Goal: Information Seeking & Learning: Learn about a topic

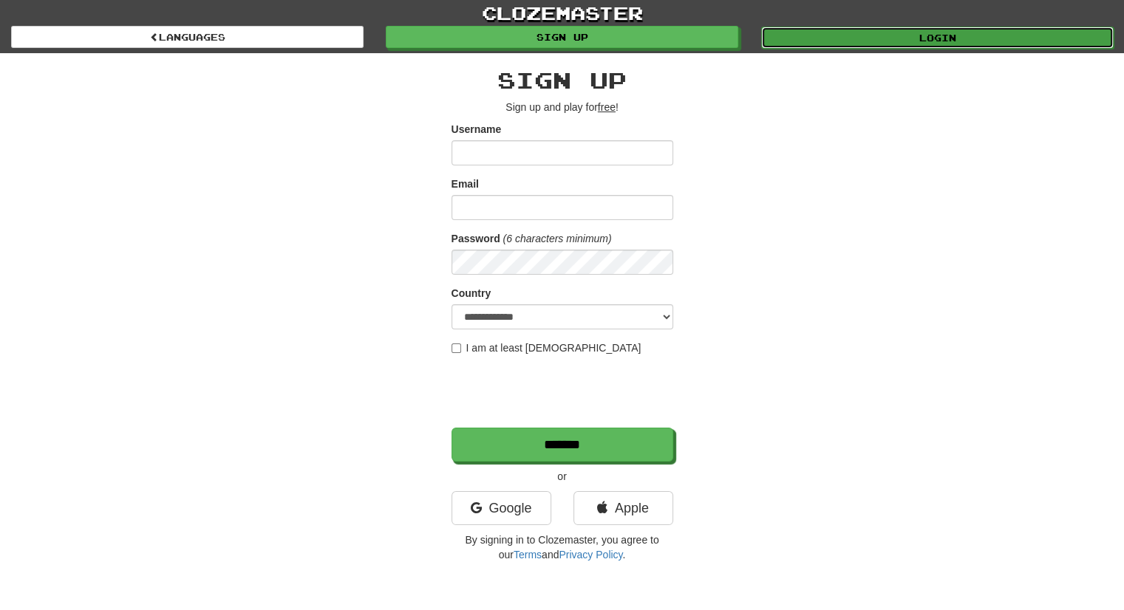
click at [863, 27] on link "Login" at bounding box center [937, 38] width 353 height 22
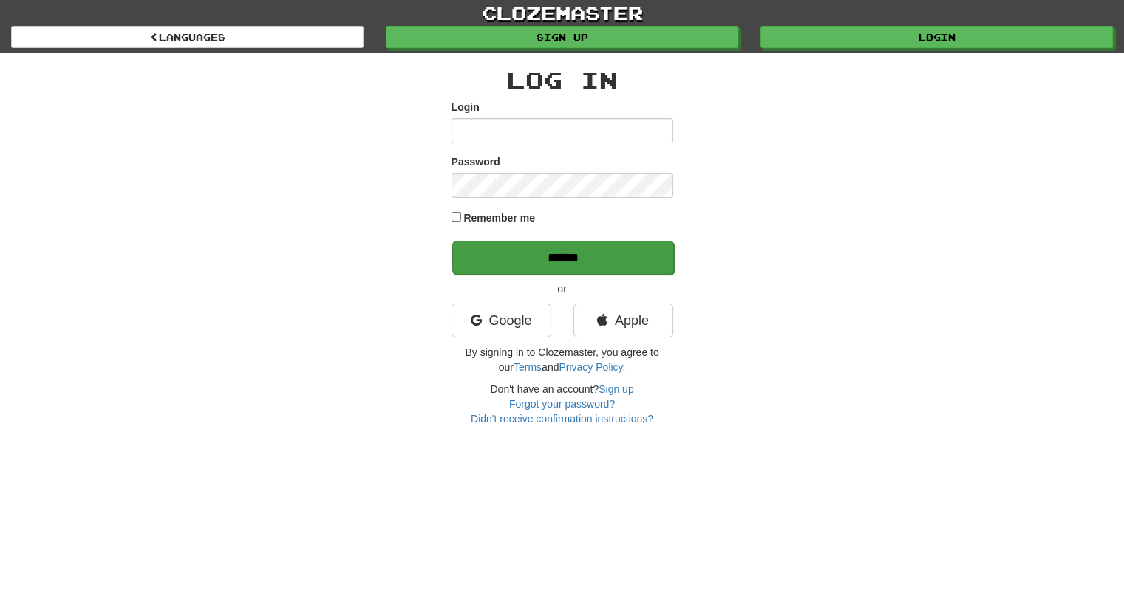
type input "*********"
click at [552, 260] on input "******" at bounding box center [563, 258] width 222 height 34
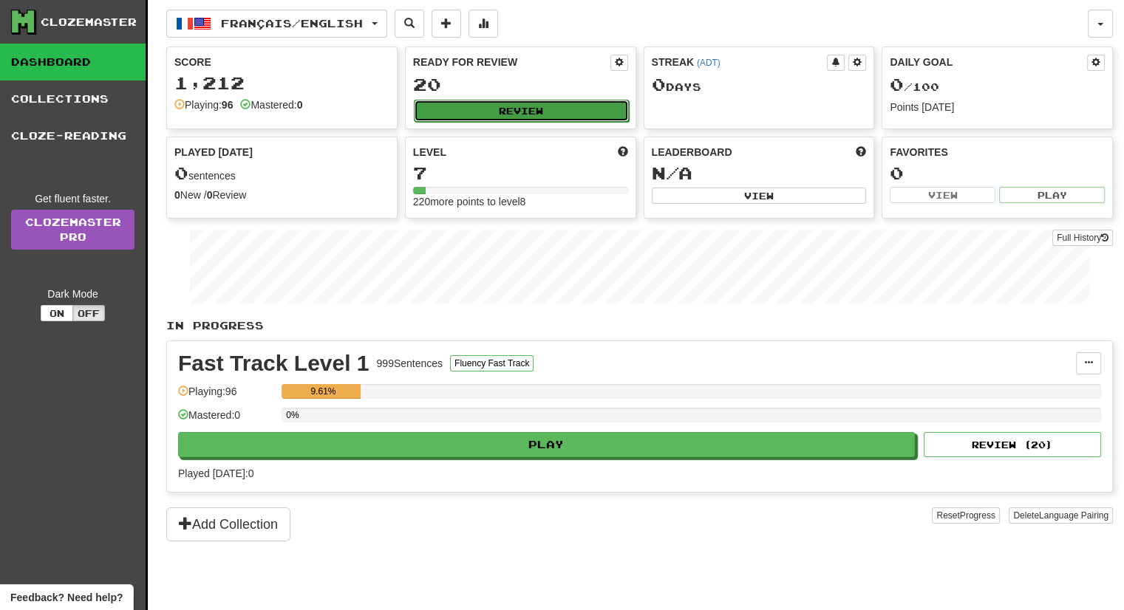
click at [568, 107] on button "Review" at bounding box center [521, 111] width 215 height 22
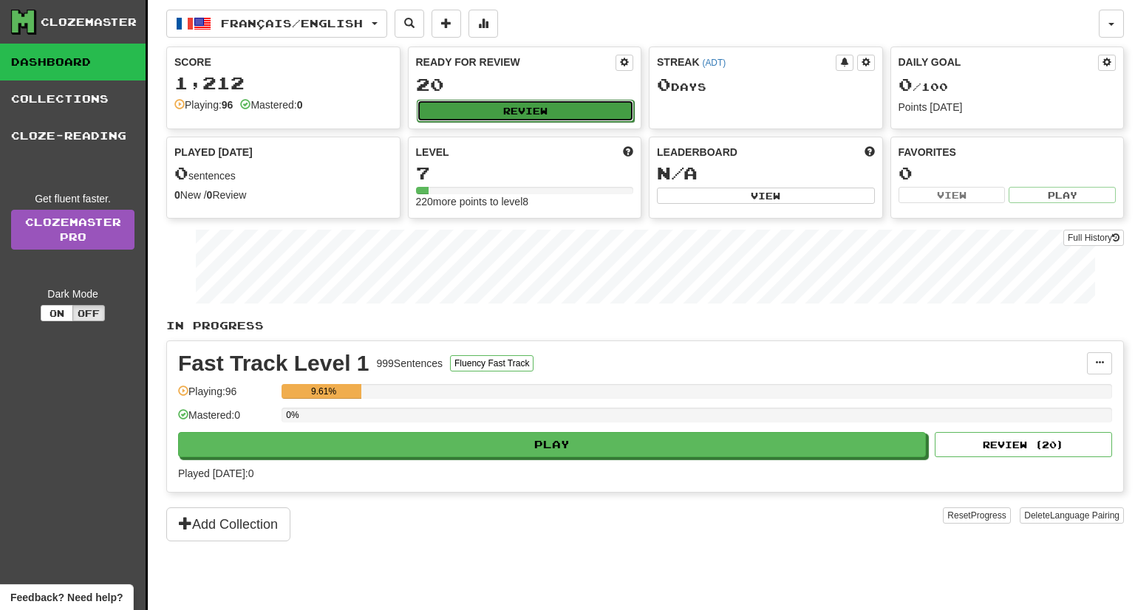
select select "**"
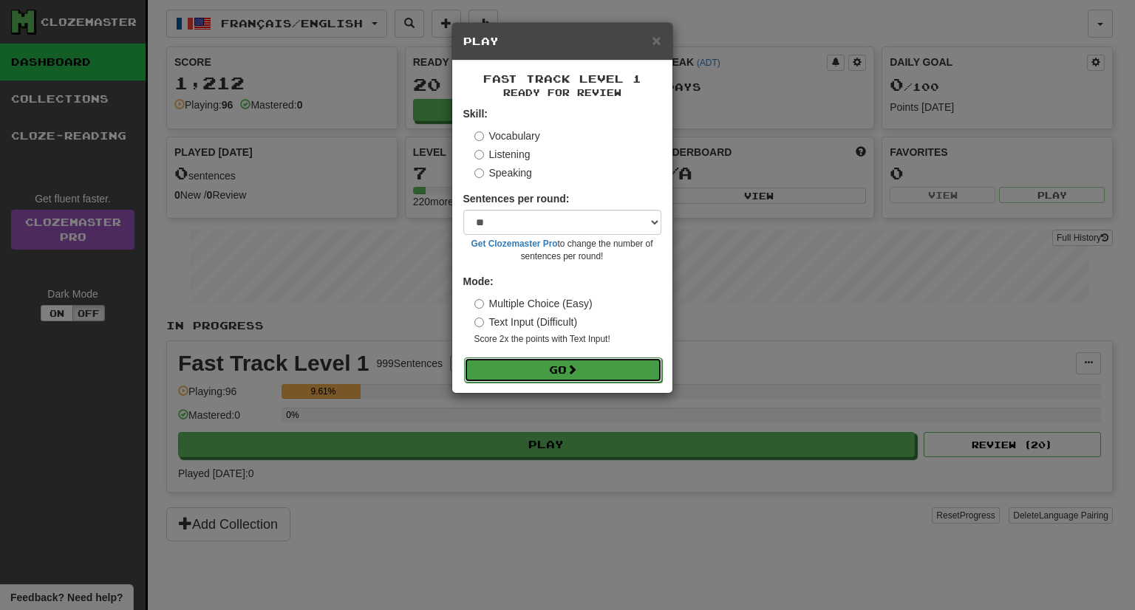
click at [559, 376] on button "Go" at bounding box center [563, 370] width 198 height 25
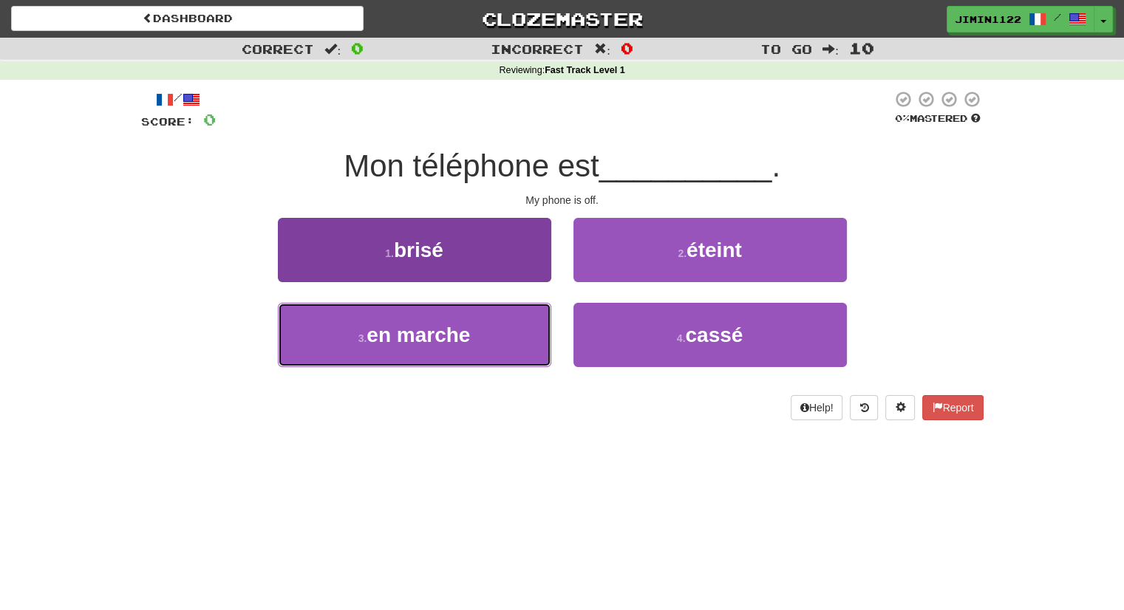
click at [509, 337] on button "3 . en [GEOGRAPHIC_DATA]" at bounding box center [414, 335] width 273 height 64
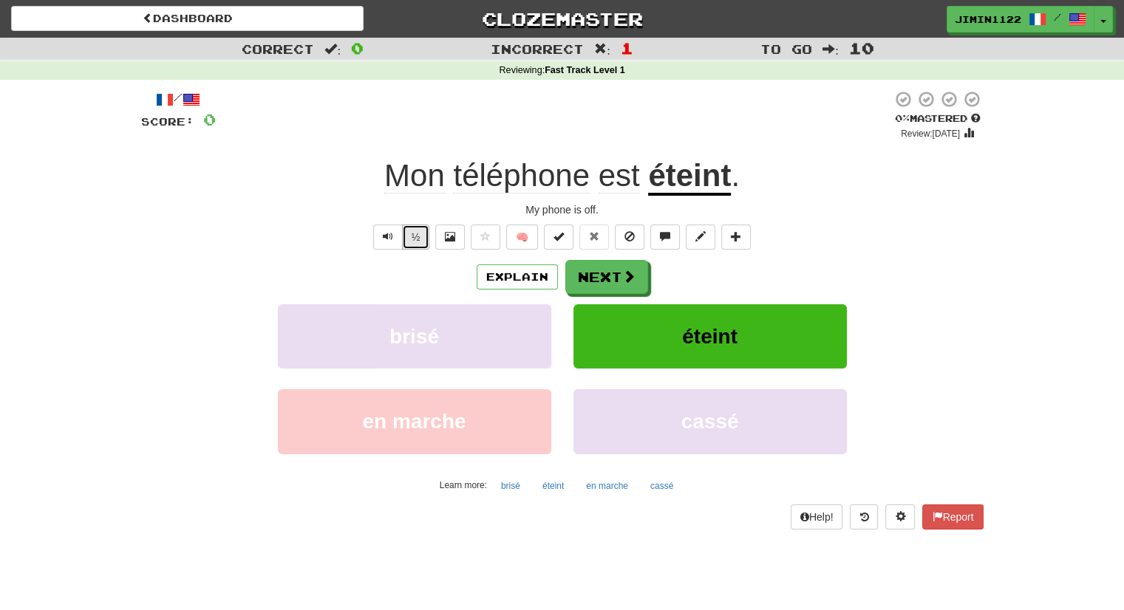
click at [405, 239] on button "½" at bounding box center [416, 237] width 28 height 25
click at [623, 281] on span at bounding box center [629, 276] width 13 height 13
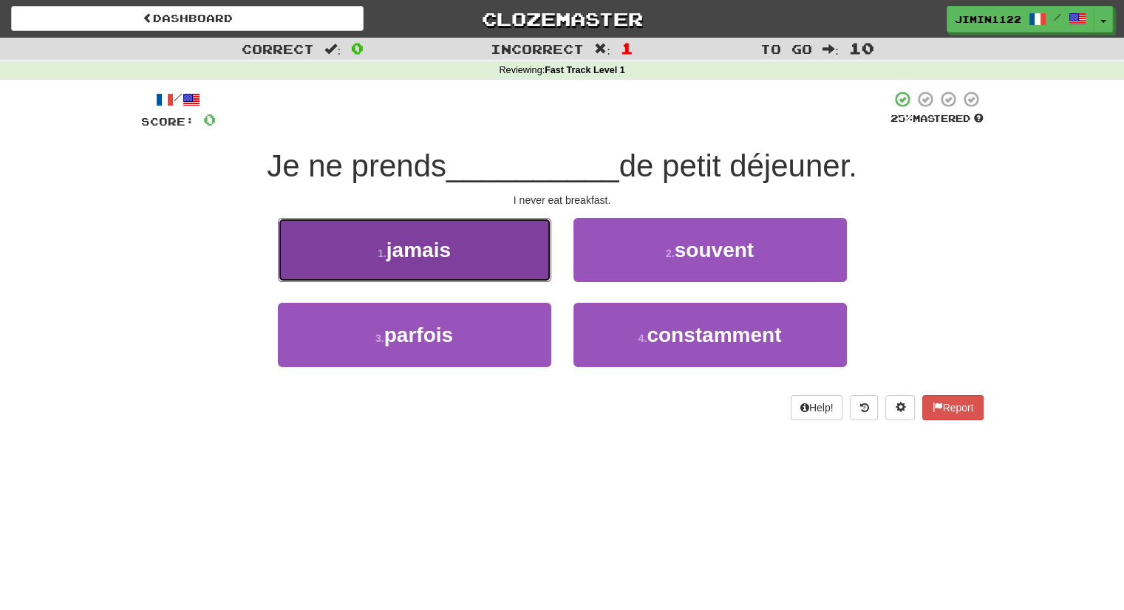
click at [510, 247] on button "1 . jamais" at bounding box center [414, 250] width 273 height 64
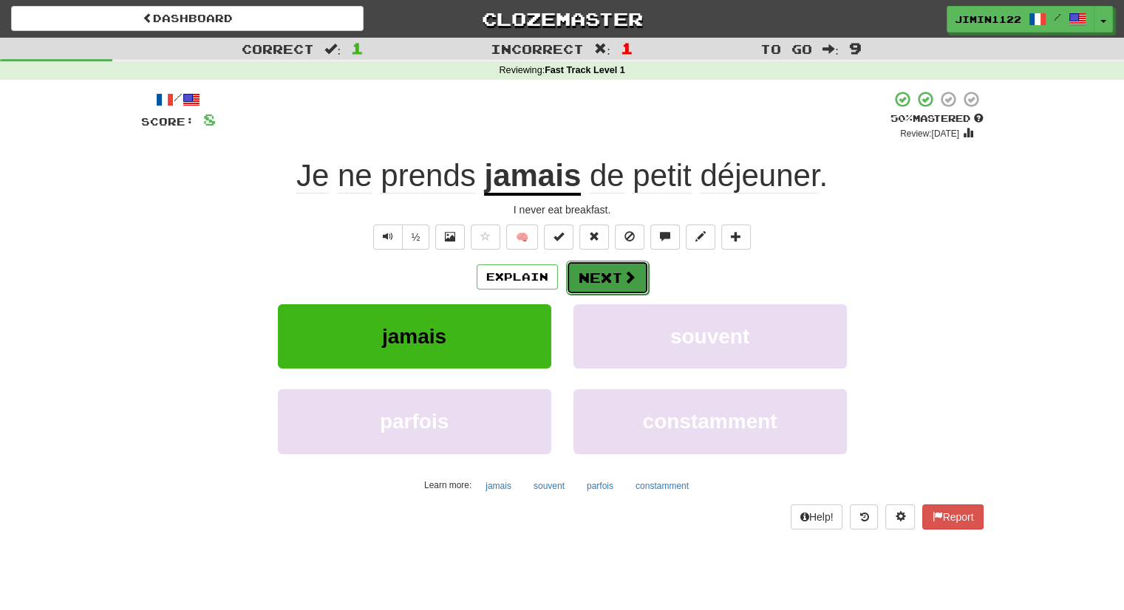
click at [613, 288] on button "Next" at bounding box center [607, 278] width 83 height 34
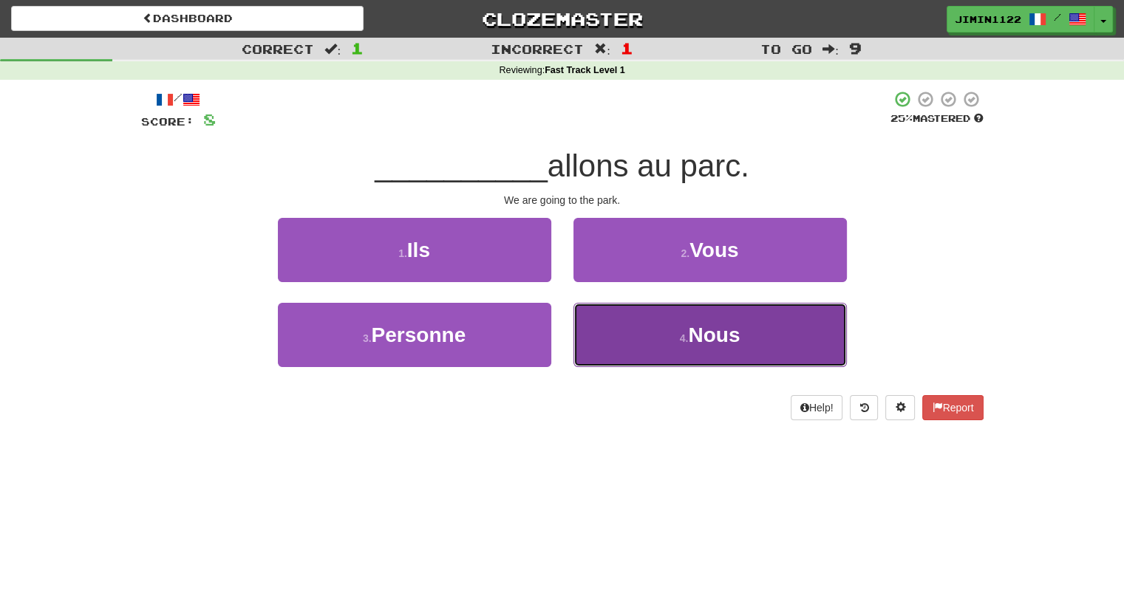
click at [635, 313] on button "4 . Nous" at bounding box center [709, 335] width 273 height 64
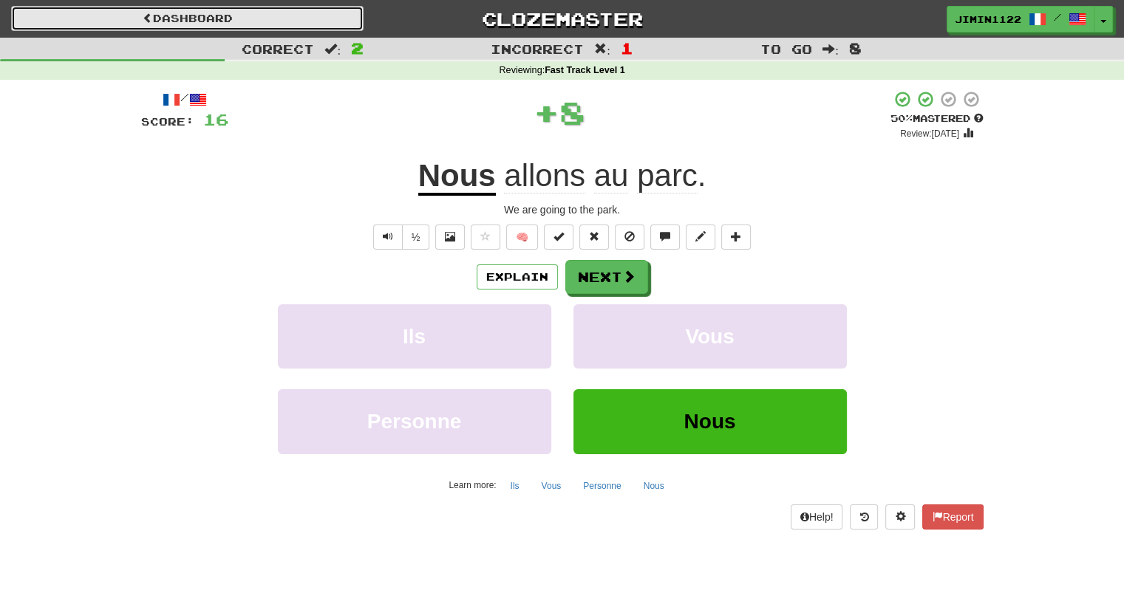
click at [115, 21] on link "Dashboard" at bounding box center [187, 18] width 353 height 25
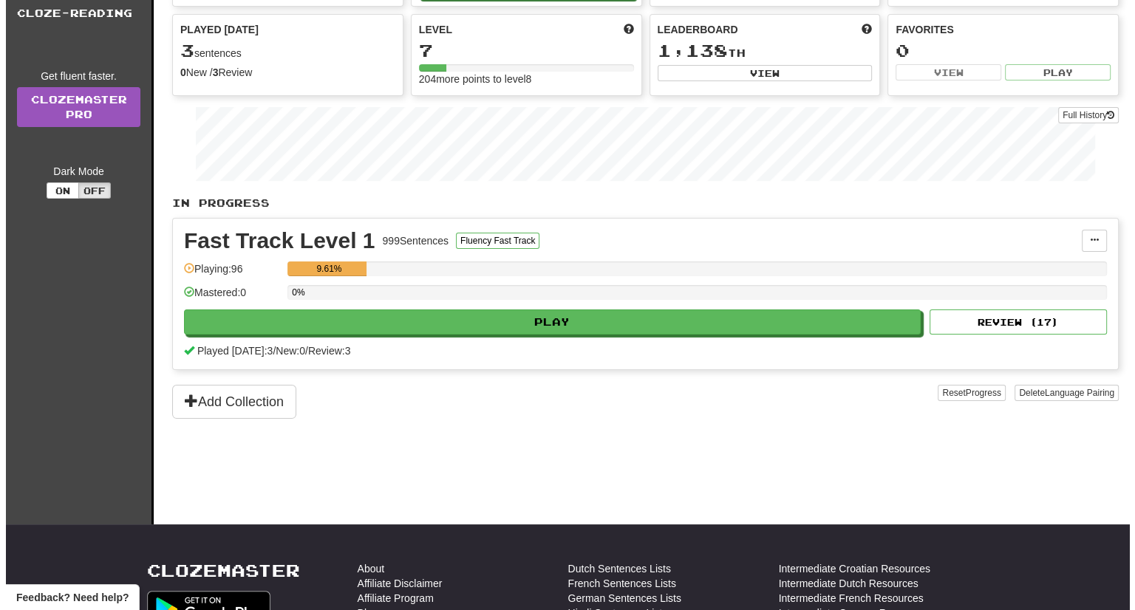
scroll to position [148, 0]
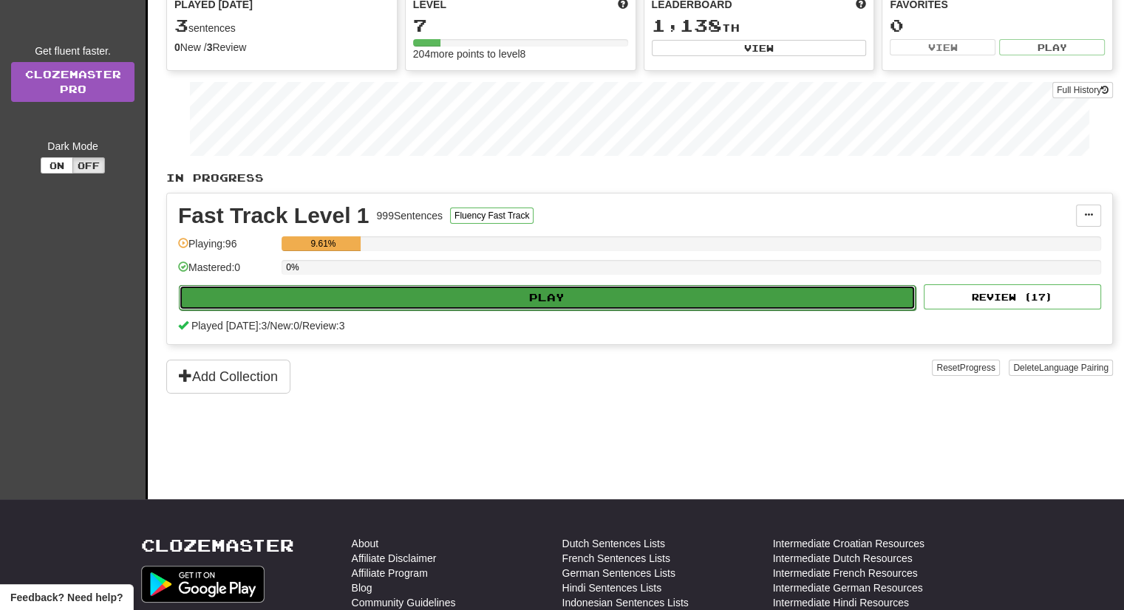
click at [499, 293] on button "Play" at bounding box center [547, 297] width 737 height 25
select select "**"
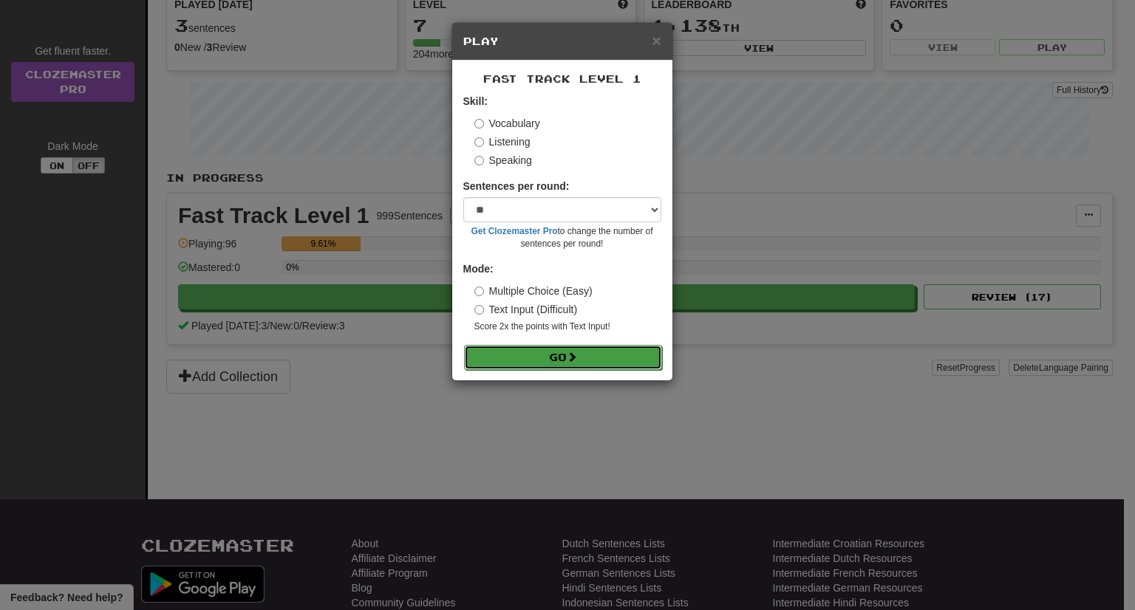
click at [531, 358] on button "Go" at bounding box center [563, 357] width 198 height 25
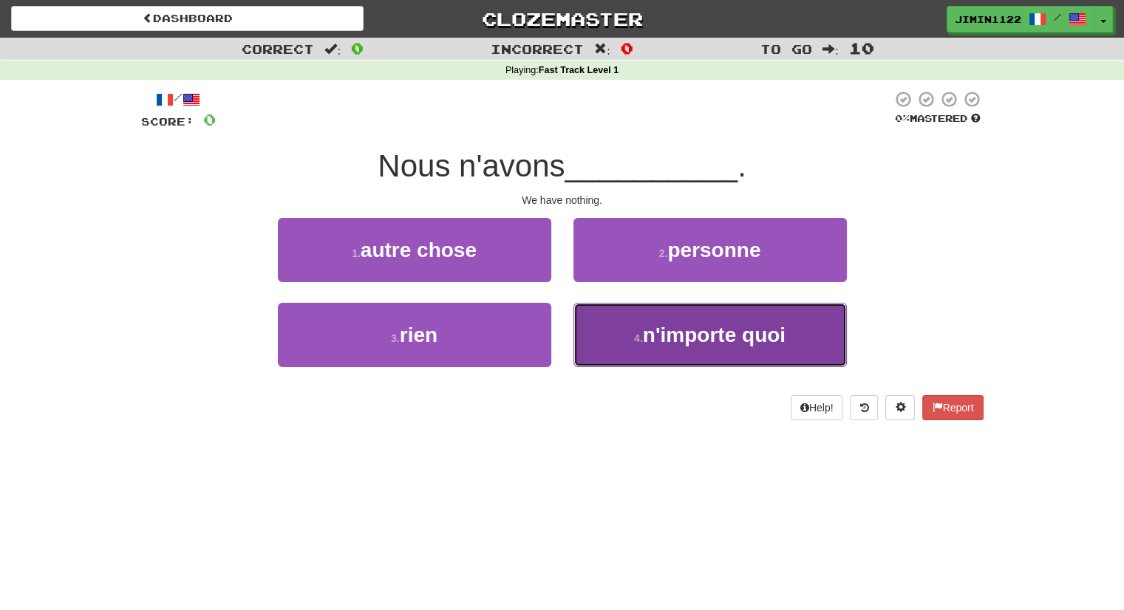
click at [652, 358] on button "4 . n'importe quoi" at bounding box center [709, 335] width 273 height 64
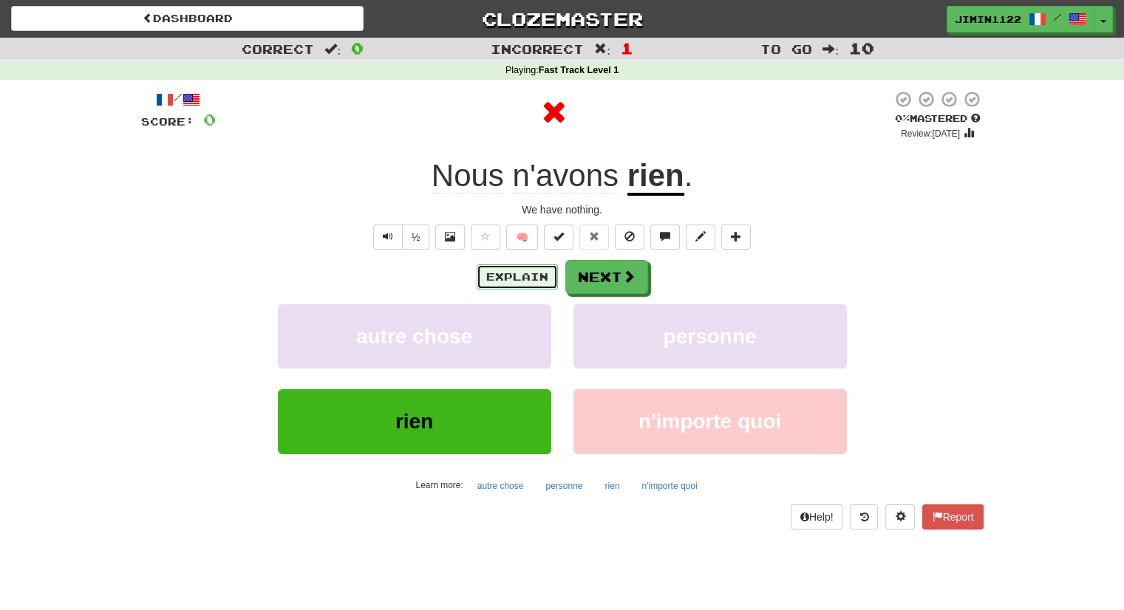
click at [538, 280] on button "Explain" at bounding box center [517, 277] width 81 height 25
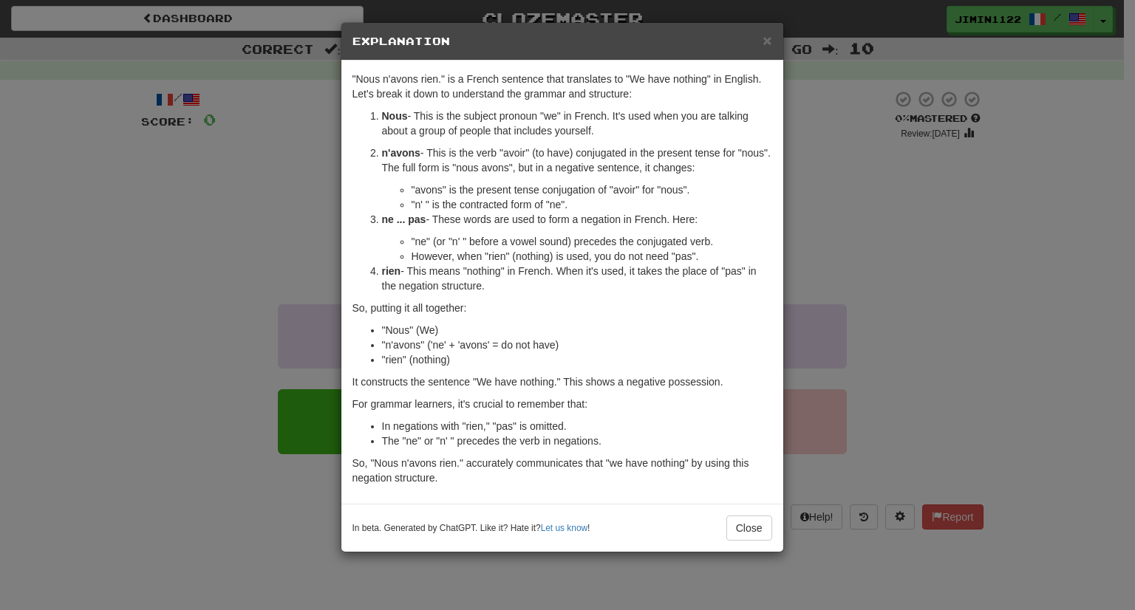
click at [777, 265] on div ""Nous n'avons rien." is a French sentence that translates to "We have nothing" …" at bounding box center [562, 282] width 442 height 443
click at [771, 40] on span "×" at bounding box center [767, 40] width 9 height 17
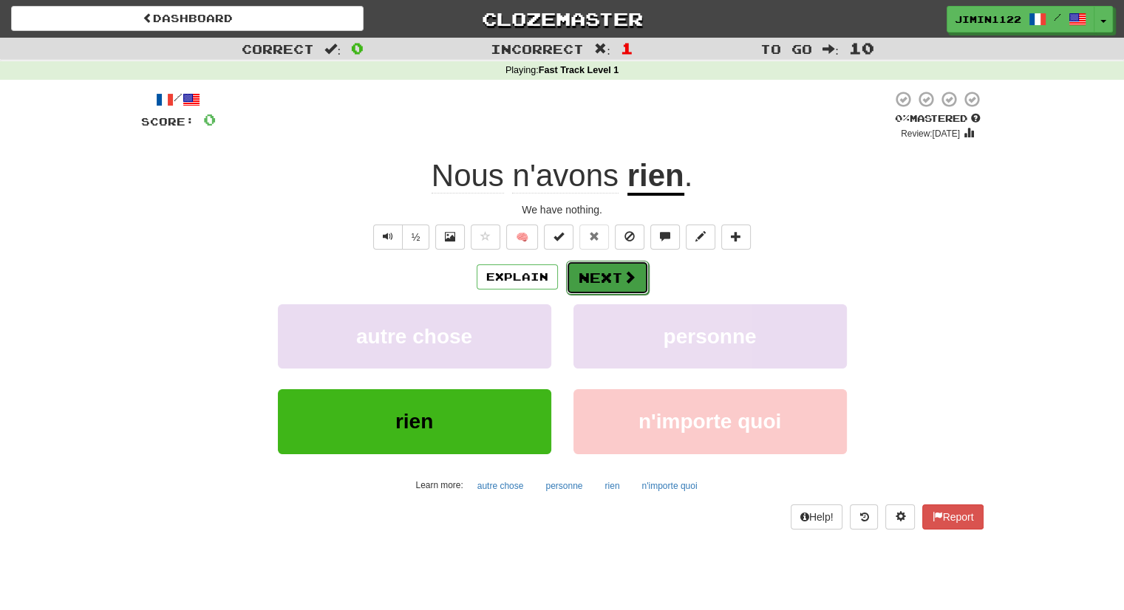
click at [621, 292] on button "Next" at bounding box center [607, 278] width 83 height 34
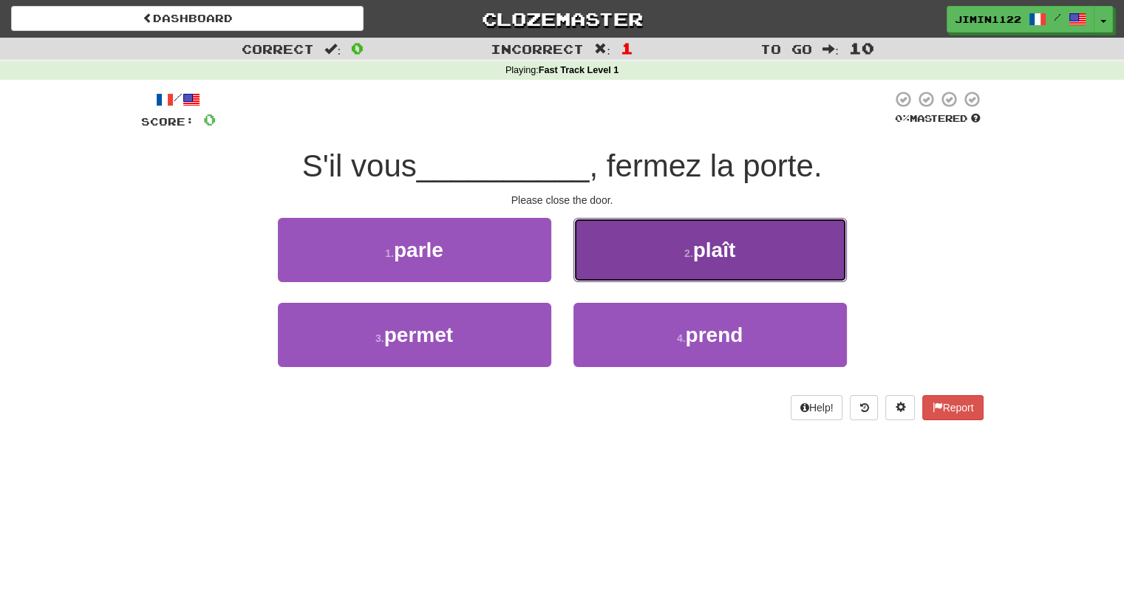
click at [611, 270] on button "2 . plaît" at bounding box center [709, 250] width 273 height 64
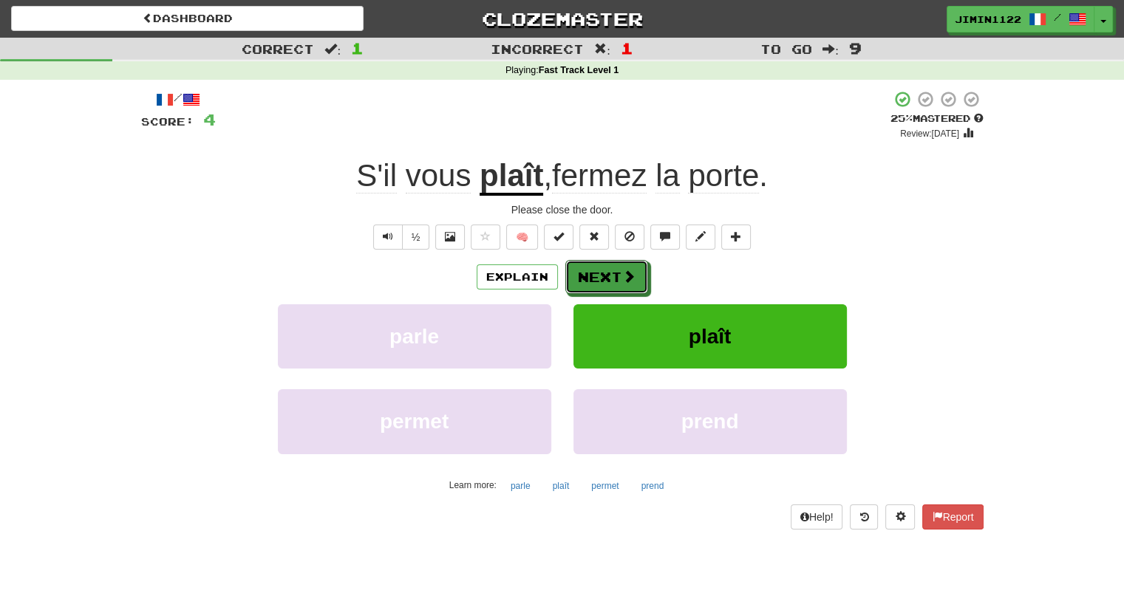
click at [611, 270] on button "Next" at bounding box center [606, 277] width 83 height 34
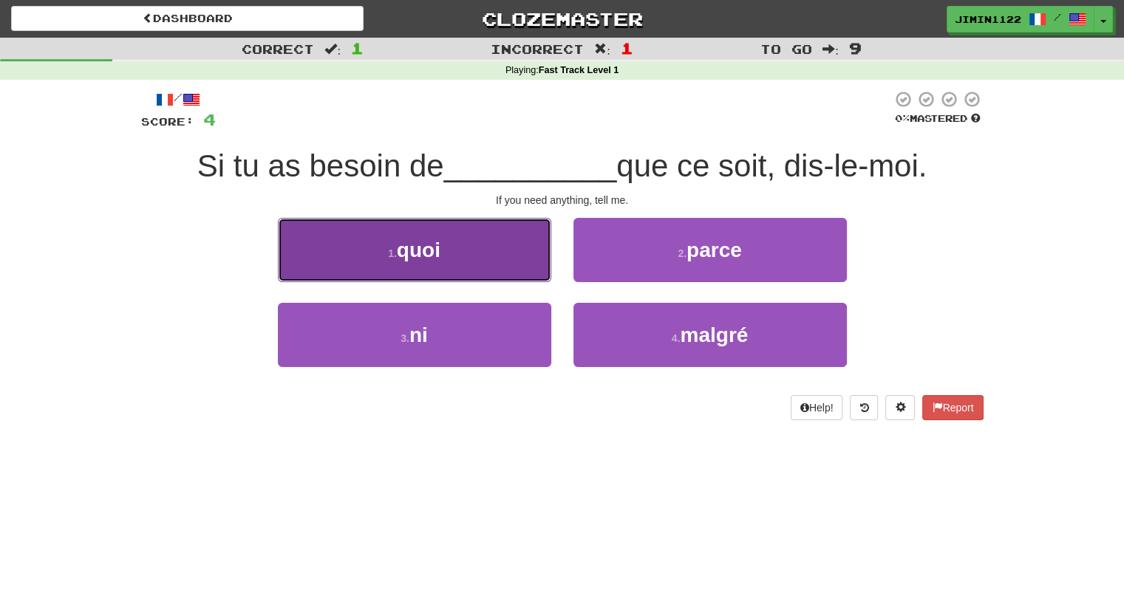
click at [544, 273] on button "1 . quoi" at bounding box center [414, 250] width 273 height 64
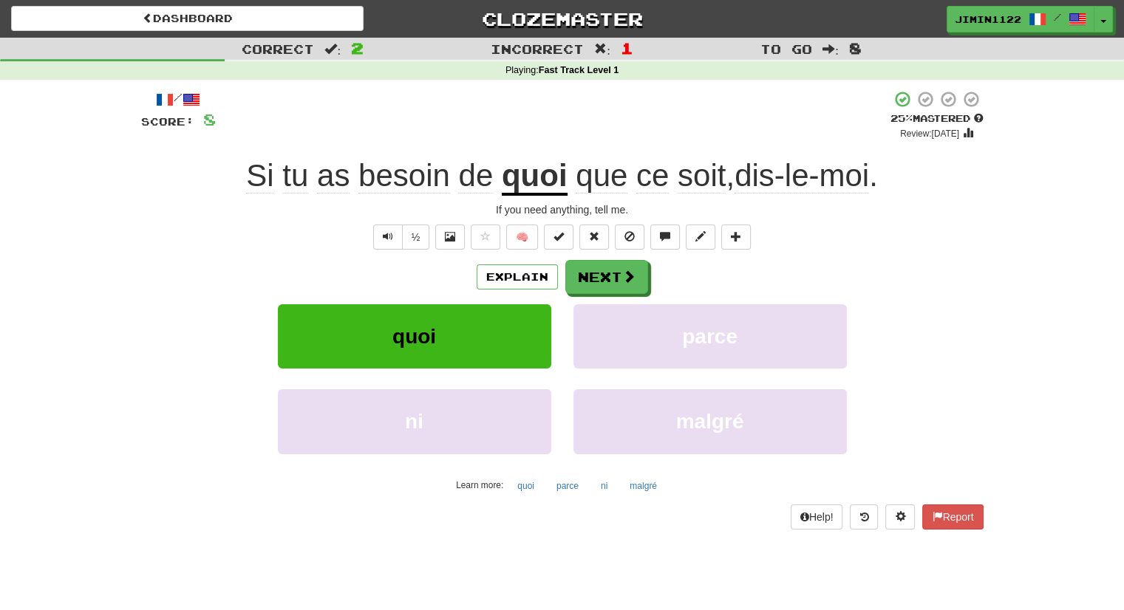
click at [497, 261] on div "Explain Next" at bounding box center [562, 277] width 842 height 34
click at [505, 270] on button "Explain" at bounding box center [517, 277] width 81 height 25
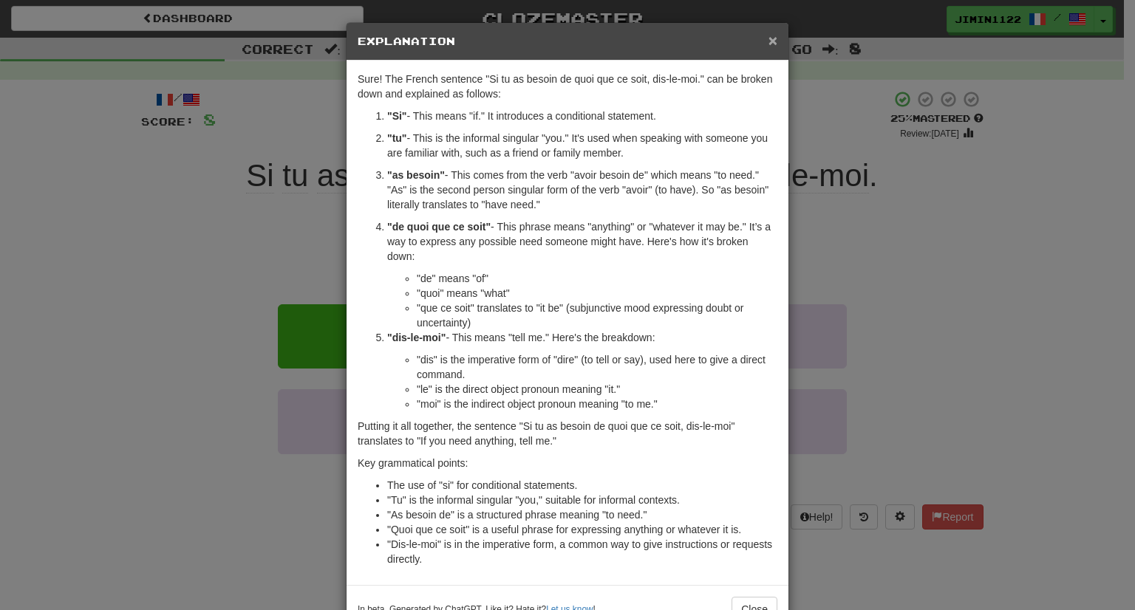
click at [769, 44] on span "×" at bounding box center [773, 40] width 9 height 17
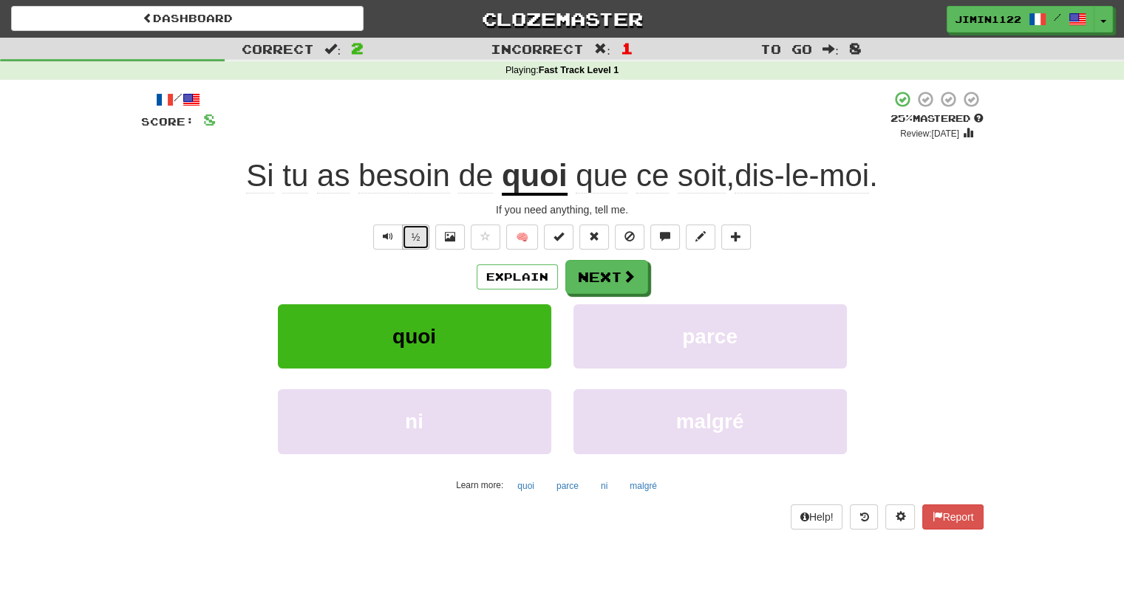
click at [405, 234] on button "½" at bounding box center [416, 237] width 28 height 25
click at [586, 270] on button "Next" at bounding box center [607, 278] width 83 height 34
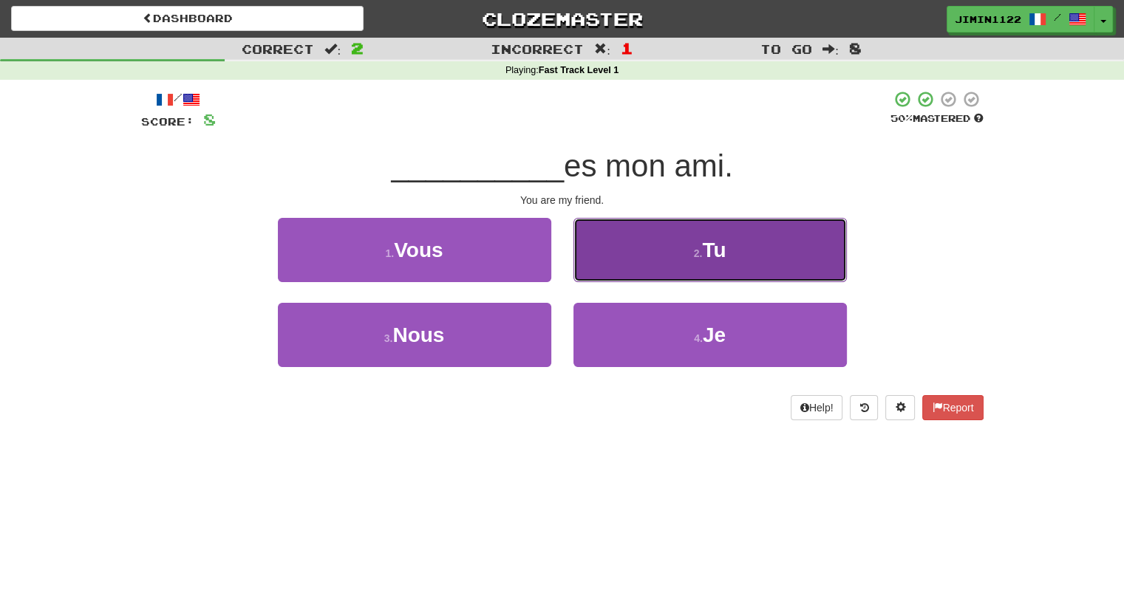
click at [606, 265] on button "2 . Tu" at bounding box center [709, 250] width 273 height 64
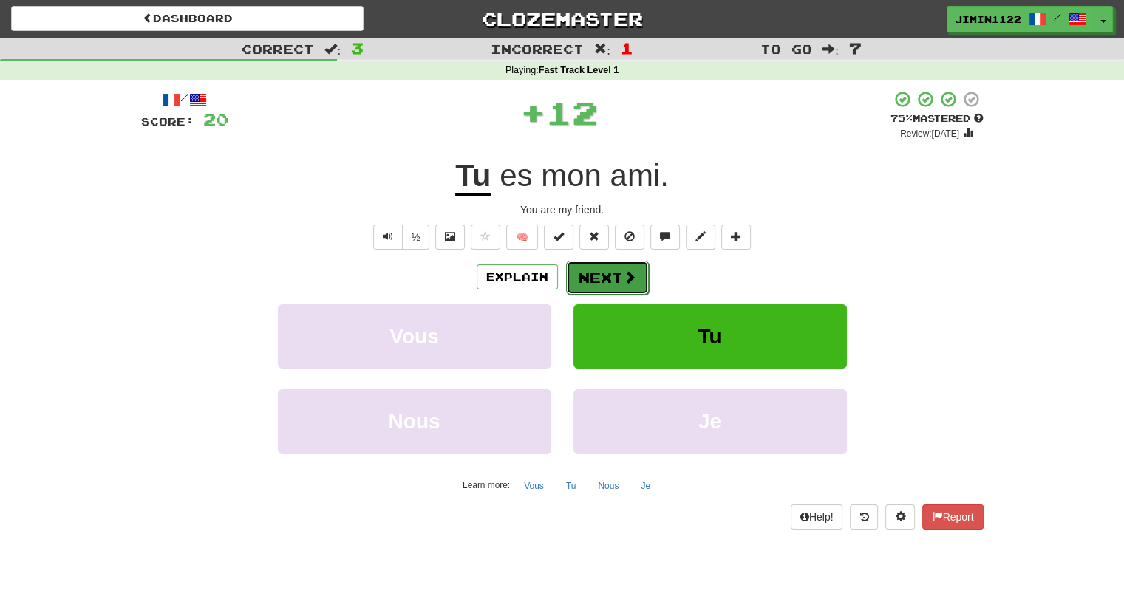
click at [608, 268] on button "Next" at bounding box center [607, 278] width 83 height 34
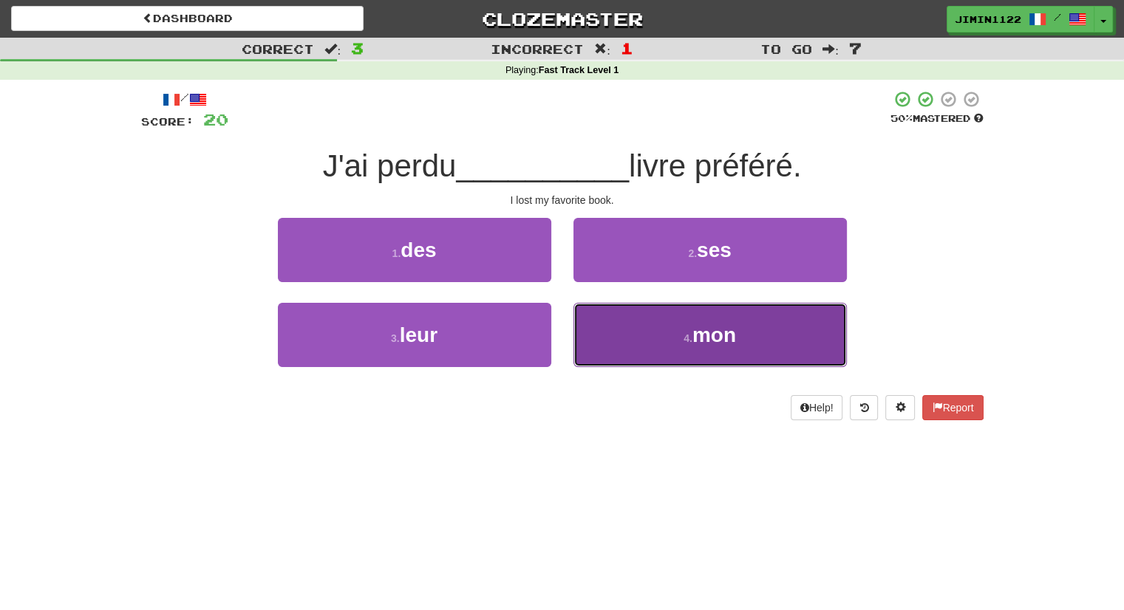
click at [629, 327] on button "4 . mon" at bounding box center [709, 335] width 273 height 64
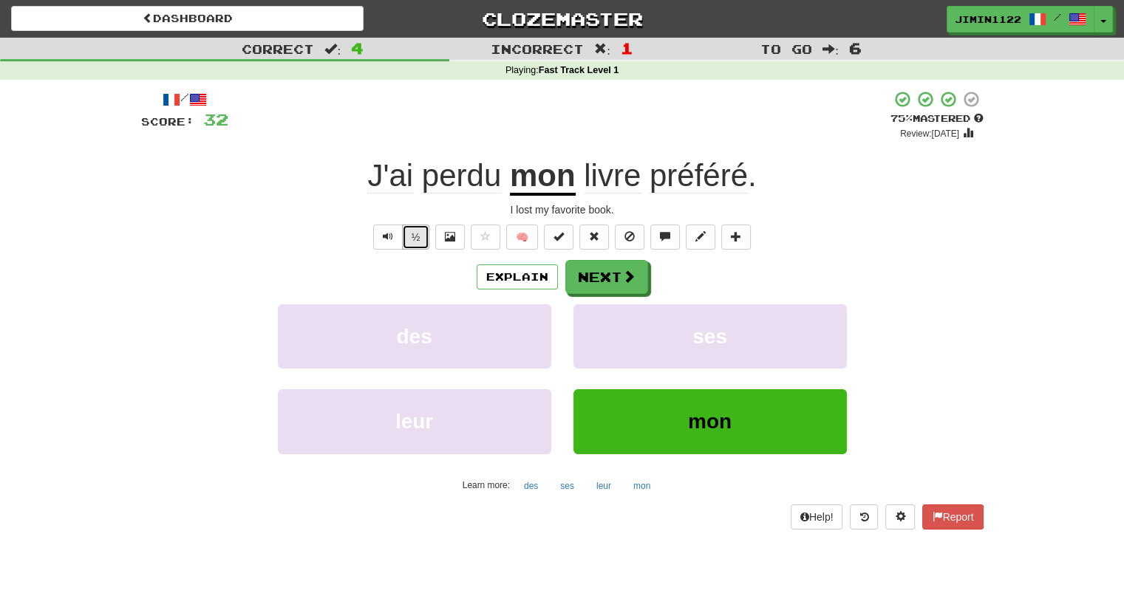
click at [415, 236] on button "½" at bounding box center [416, 237] width 28 height 25
click at [616, 285] on button "Next" at bounding box center [607, 278] width 83 height 34
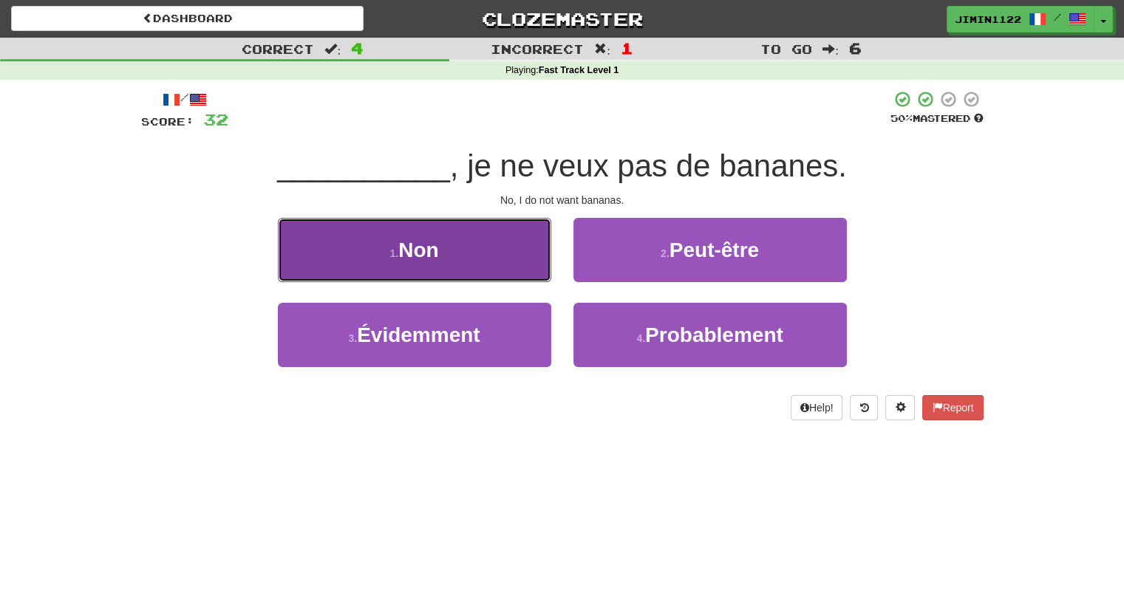
click at [514, 275] on button "1 . Non" at bounding box center [414, 250] width 273 height 64
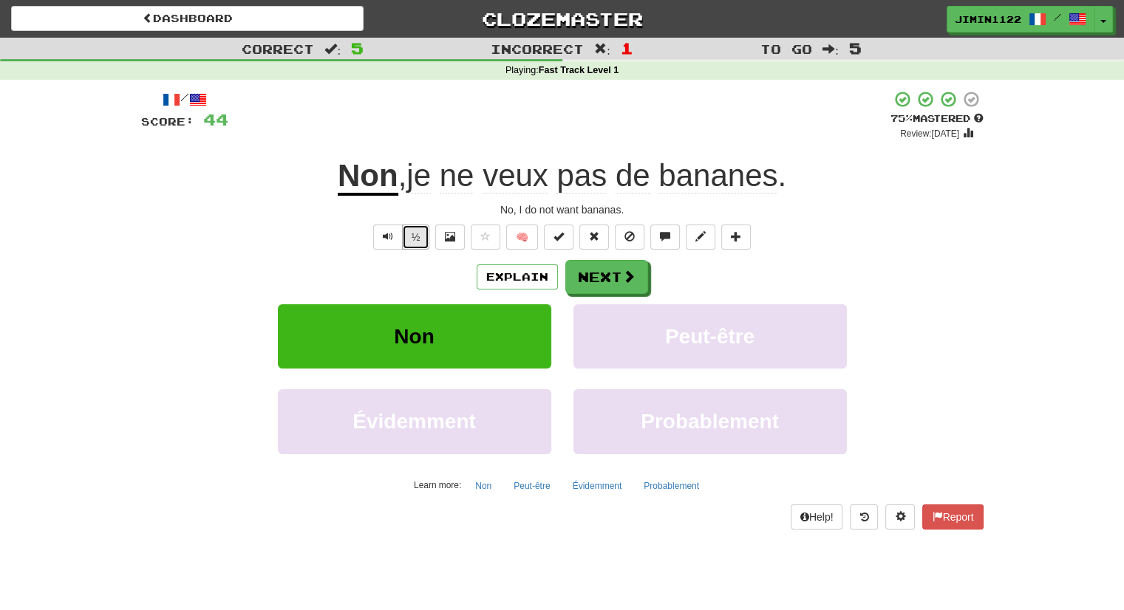
click at [417, 238] on button "½" at bounding box center [416, 237] width 28 height 25
click at [608, 282] on button "Next" at bounding box center [607, 278] width 83 height 34
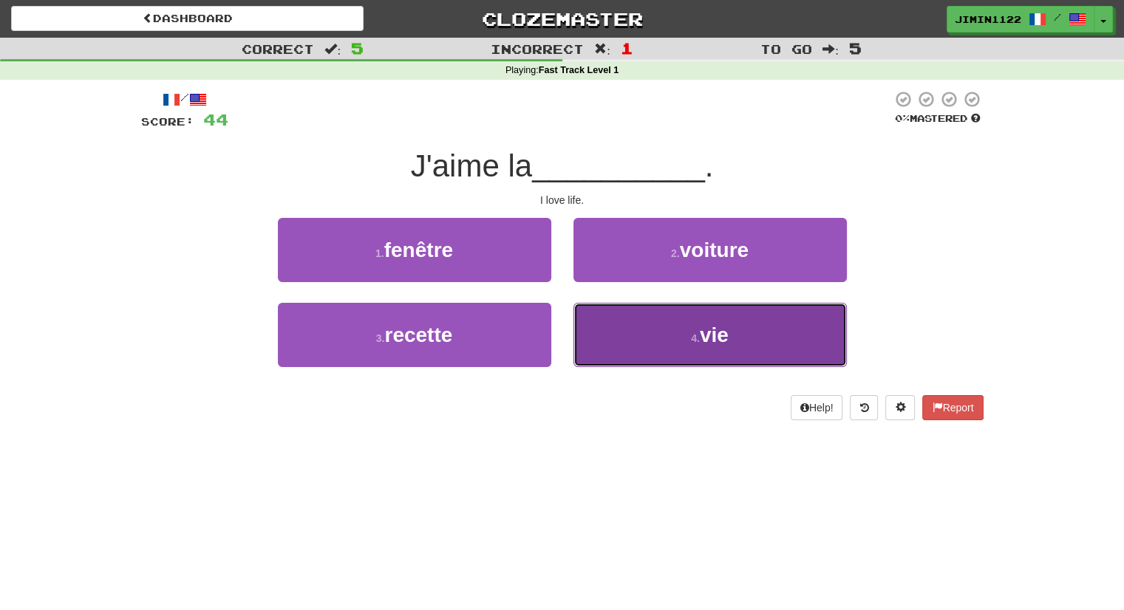
click at [621, 327] on button "4 . vie" at bounding box center [709, 335] width 273 height 64
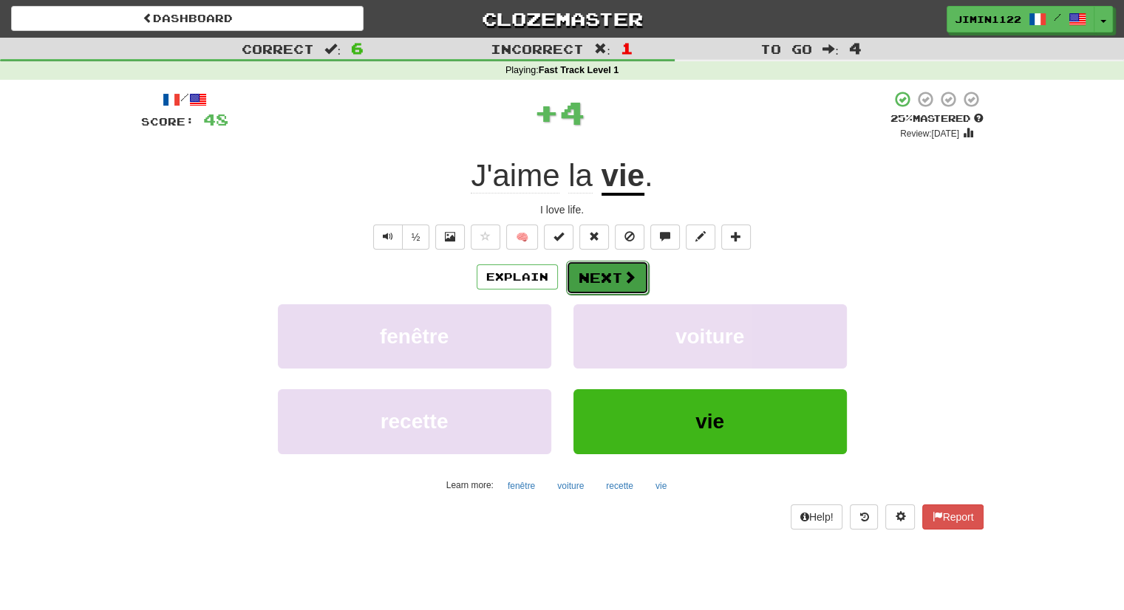
click at [628, 273] on span at bounding box center [629, 276] width 13 height 13
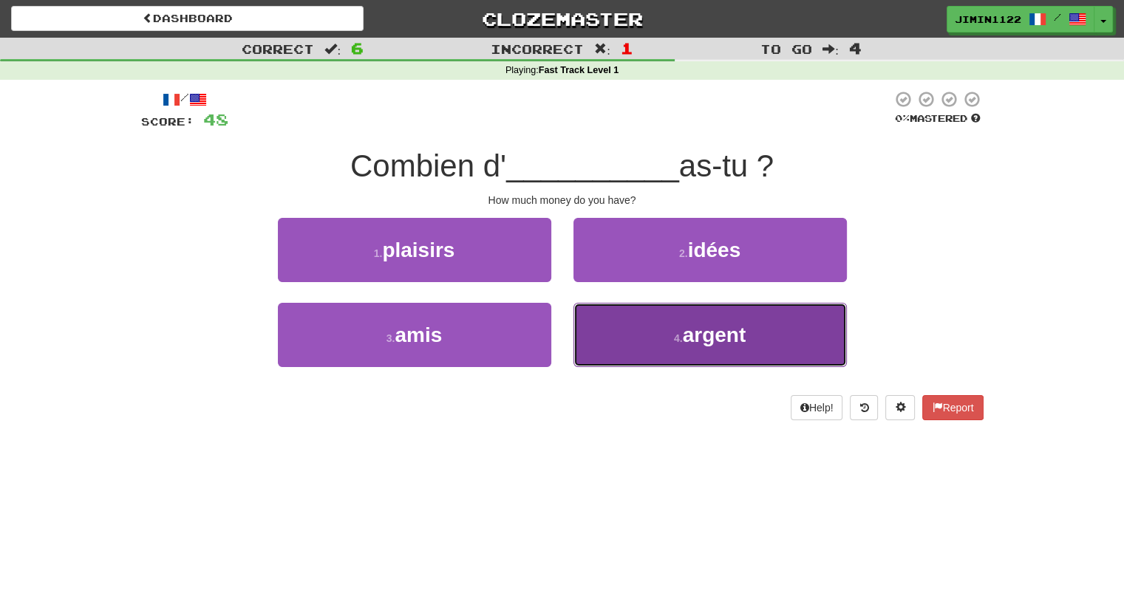
click at [633, 321] on button "4 . argent" at bounding box center [709, 335] width 273 height 64
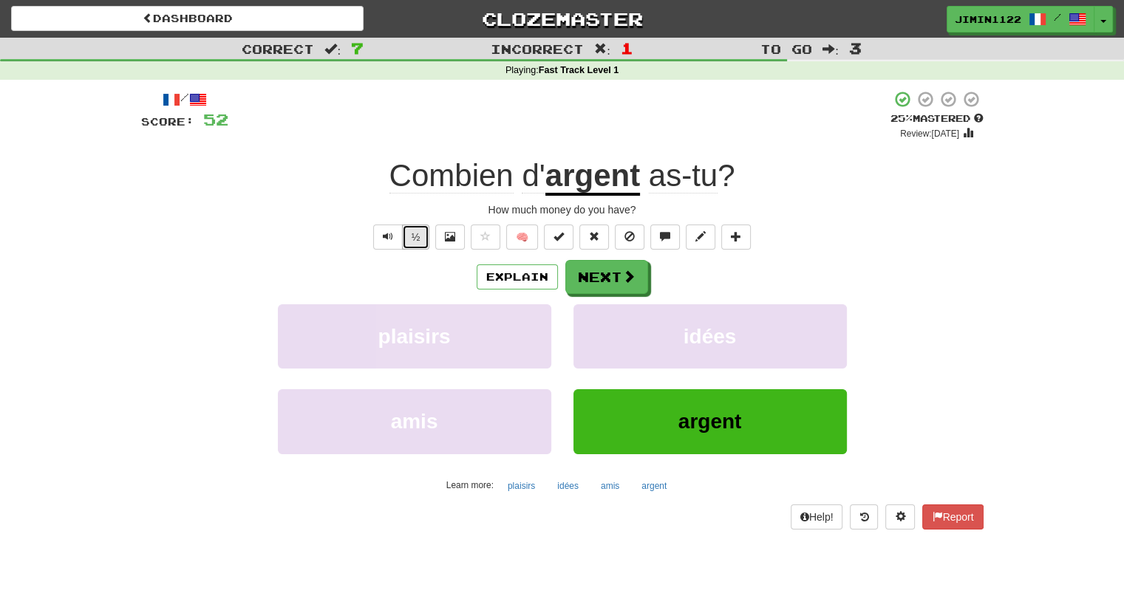
click at [420, 233] on button "½" at bounding box center [416, 237] width 28 height 25
click at [418, 236] on button "½" at bounding box center [416, 237] width 28 height 25
click at [600, 286] on button "Next" at bounding box center [607, 278] width 83 height 34
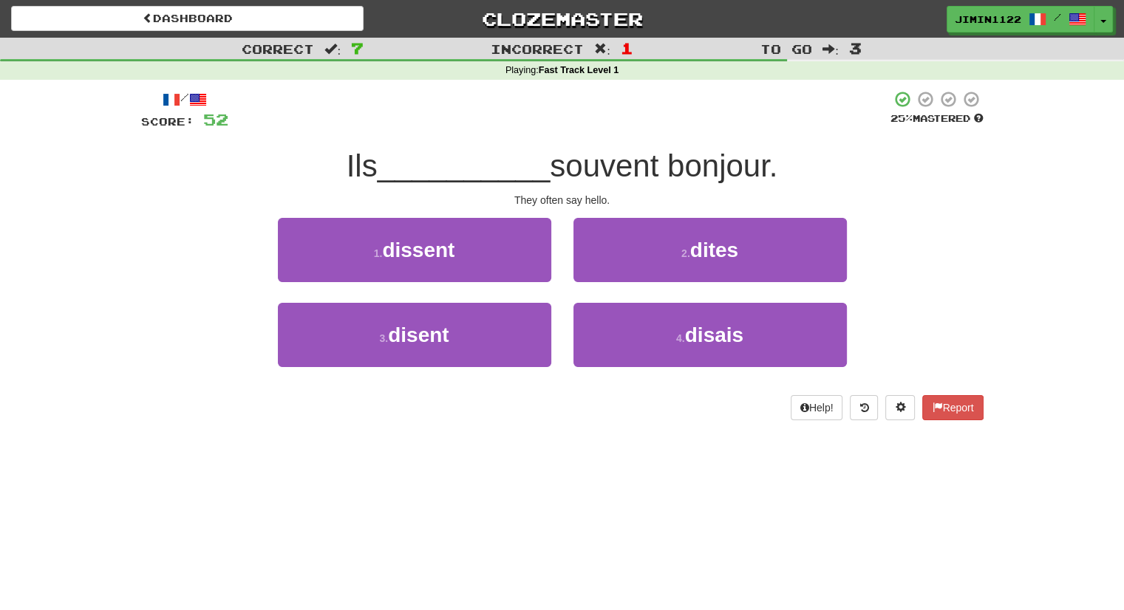
click at [541, 282] on div "1 . dissent" at bounding box center [415, 260] width 296 height 85
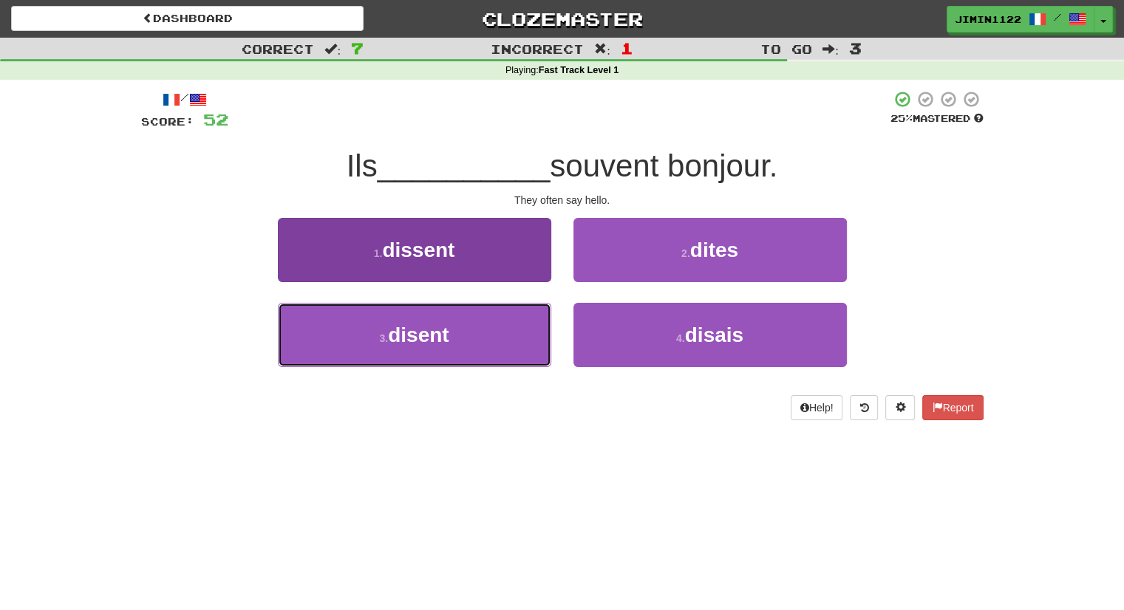
click at [483, 358] on button "3 . disent" at bounding box center [414, 335] width 273 height 64
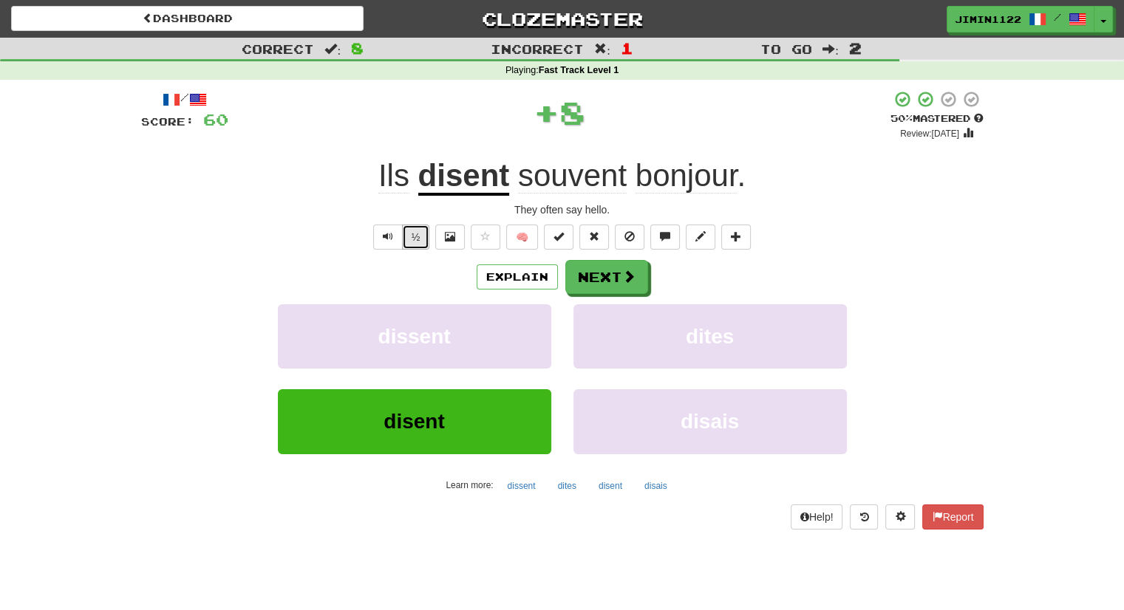
click at [418, 241] on button "½" at bounding box center [416, 237] width 28 height 25
click at [522, 279] on button "Explain" at bounding box center [517, 277] width 81 height 25
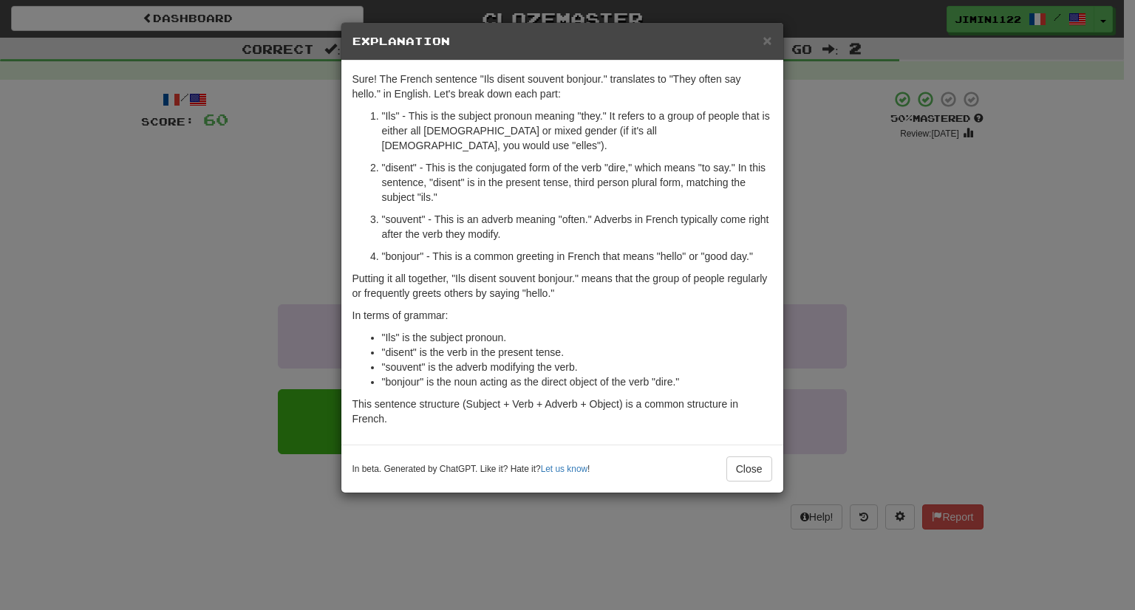
click at [787, 227] on div "× Explanation Sure! The French sentence "Ils disent souvent bonjour." translate…" at bounding box center [567, 305] width 1135 height 610
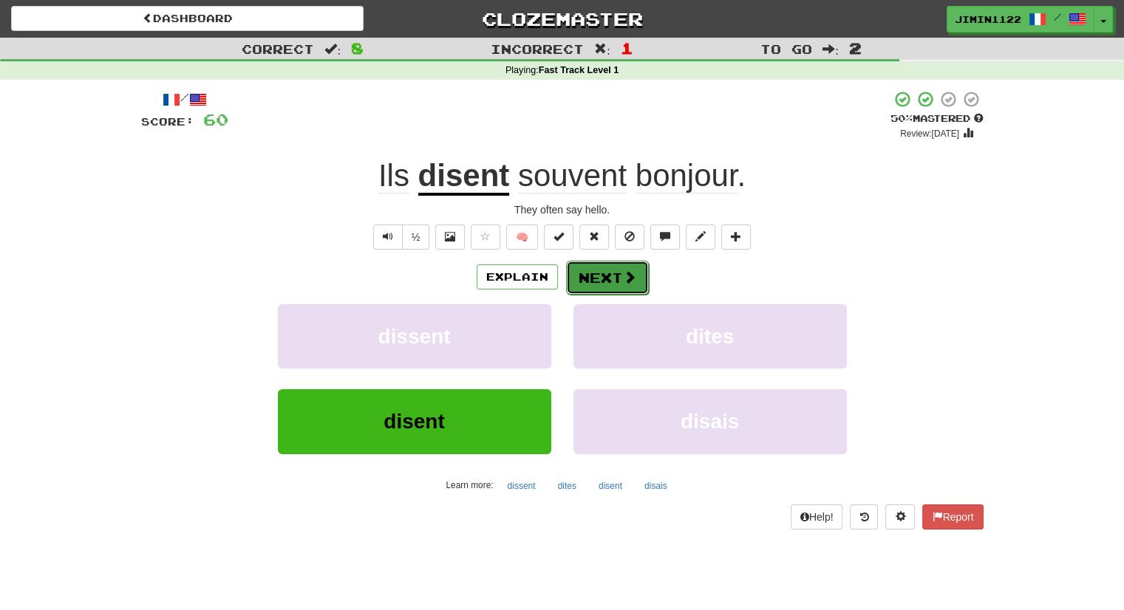
click at [623, 279] on span at bounding box center [629, 276] width 13 height 13
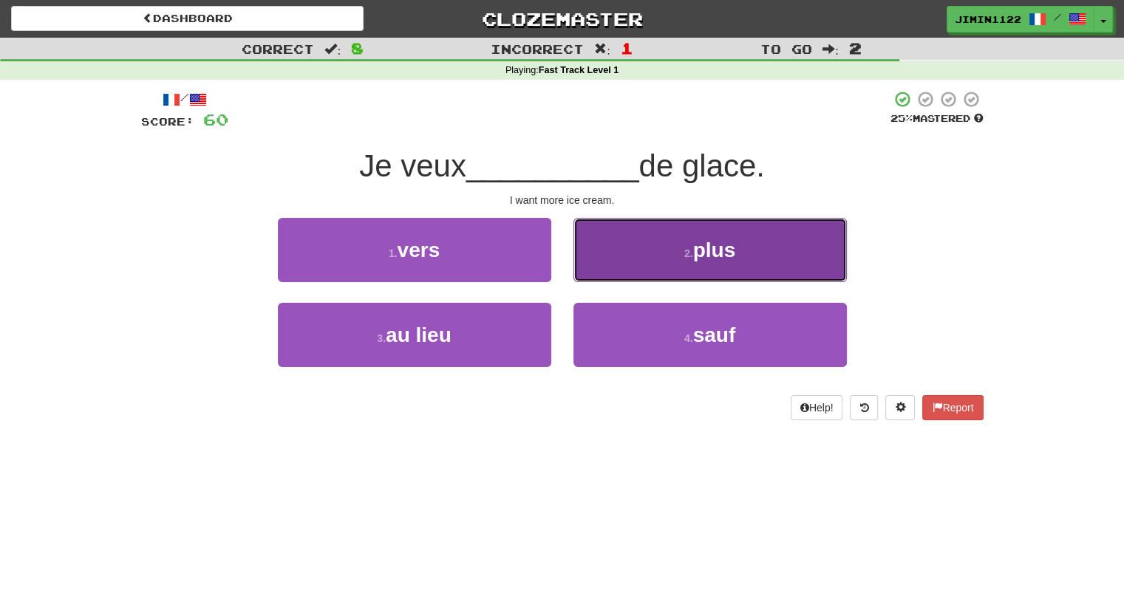
click at [623, 279] on button "2 . plus" at bounding box center [709, 250] width 273 height 64
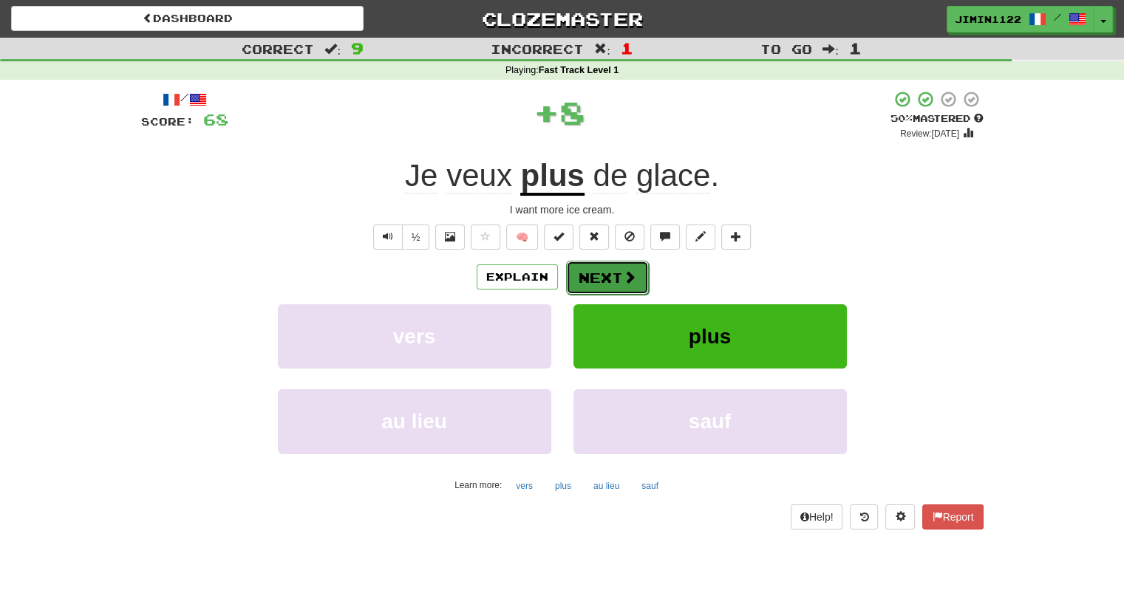
click at [624, 284] on span at bounding box center [629, 276] width 13 height 13
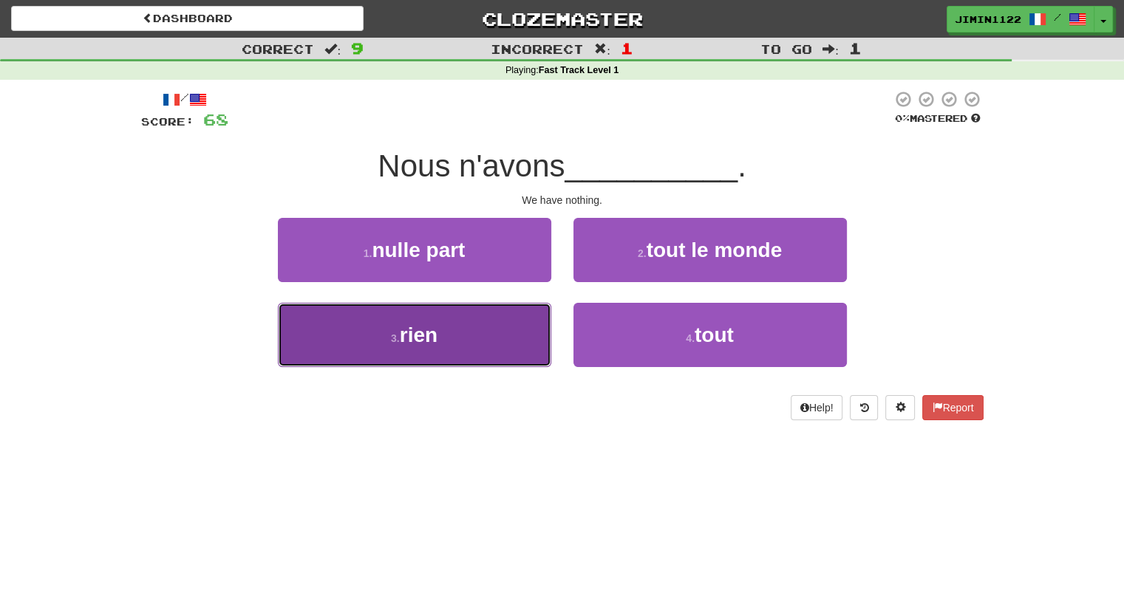
click at [509, 349] on button "3 . rien" at bounding box center [414, 335] width 273 height 64
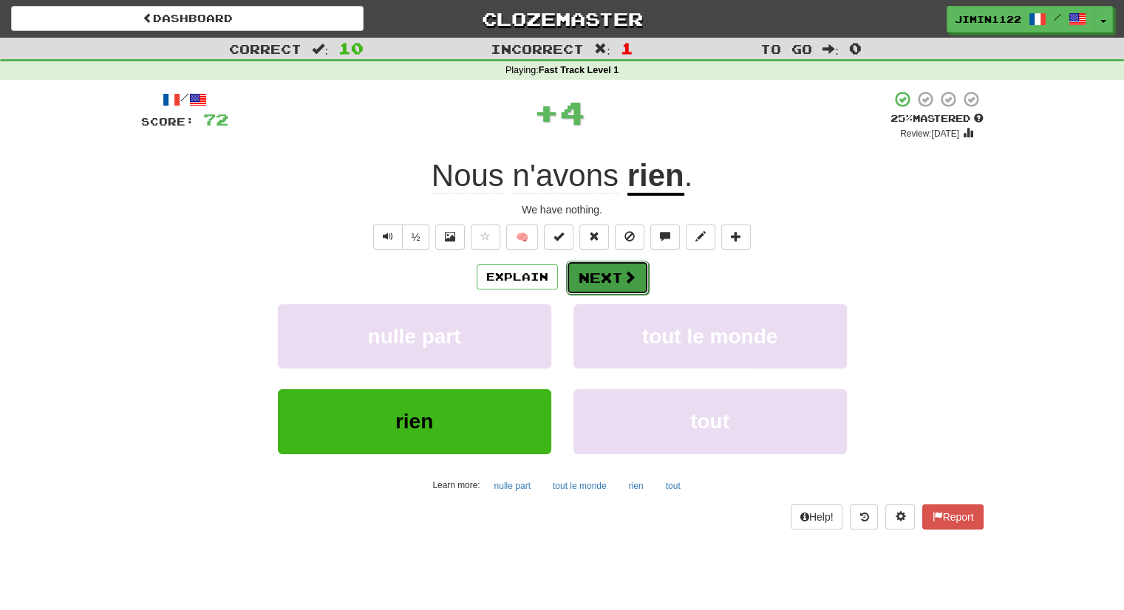
click at [627, 280] on span at bounding box center [629, 276] width 13 height 13
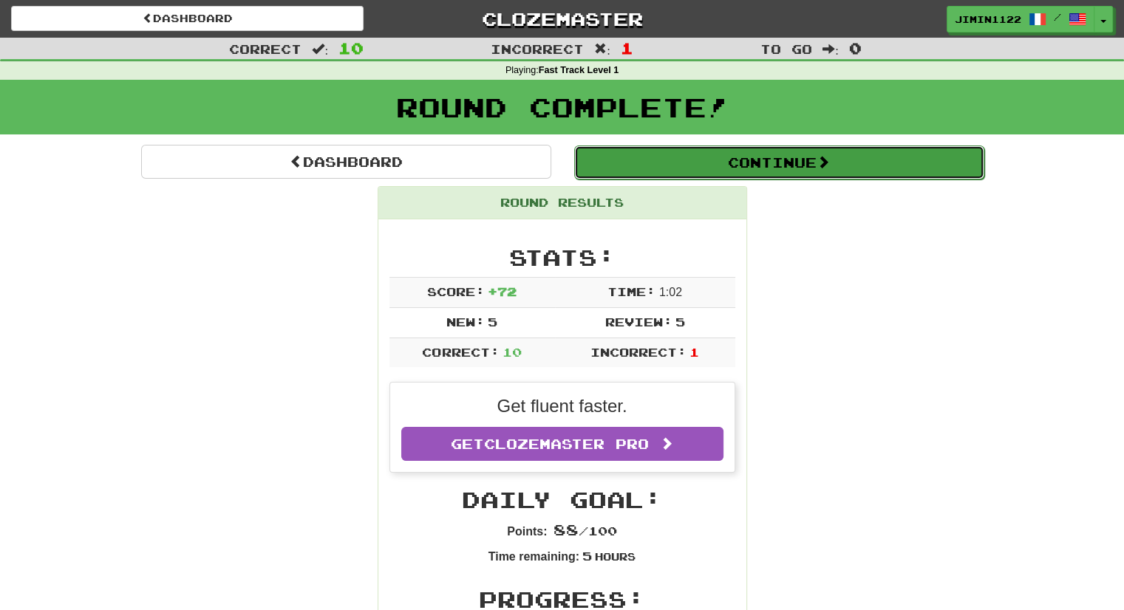
click at [745, 171] on button "Continue" at bounding box center [779, 163] width 410 height 34
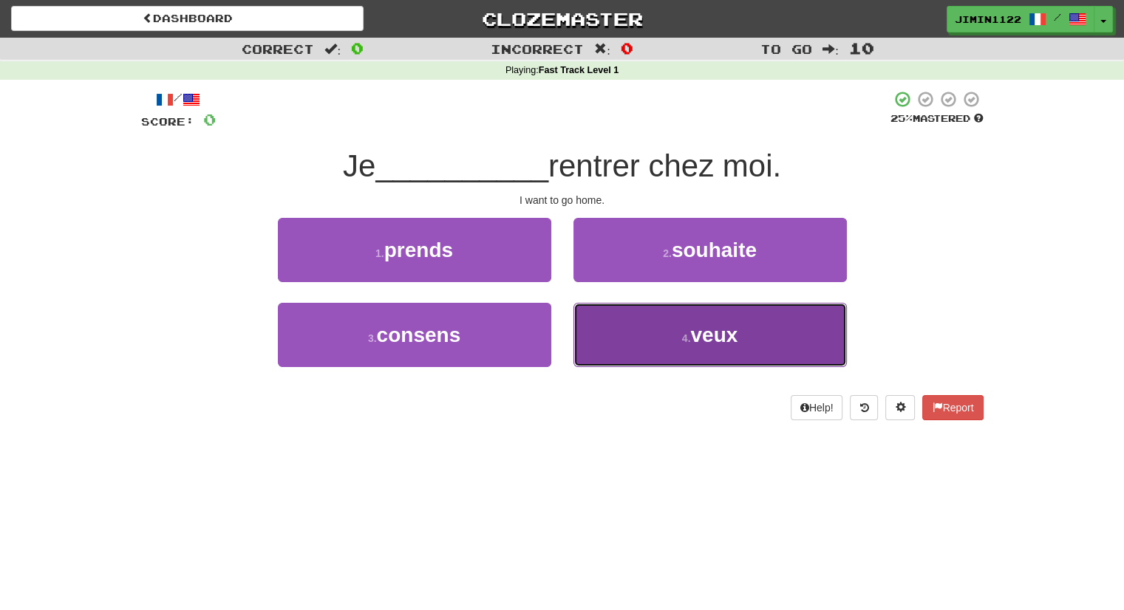
click at [649, 344] on button "4 . veux" at bounding box center [709, 335] width 273 height 64
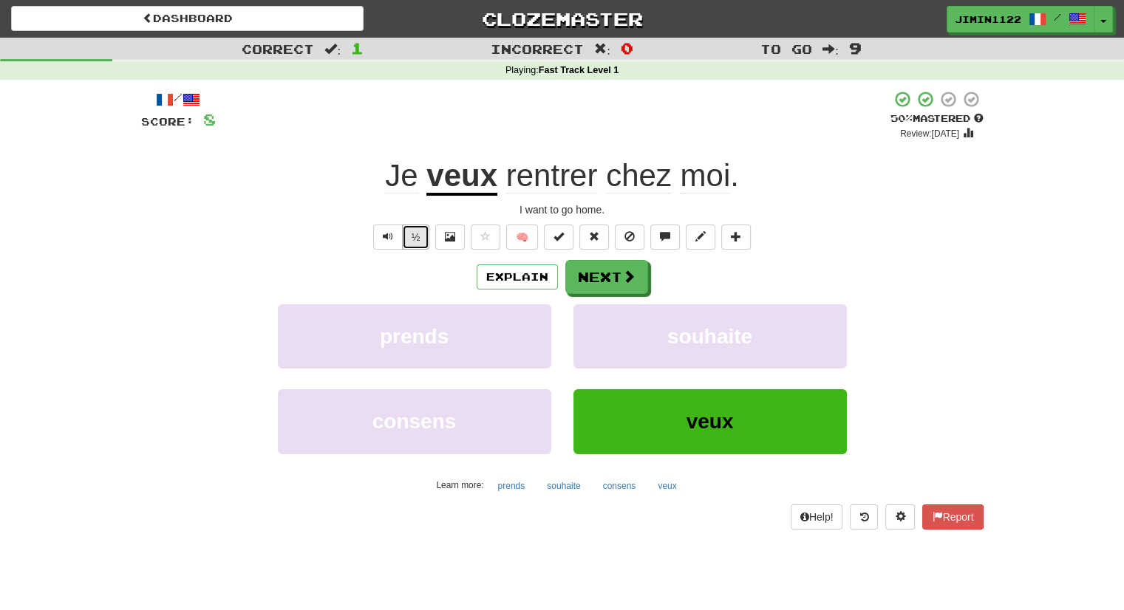
click at [420, 236] on button "½" at bounding box center [416, 237] width 28 height 25
click at [596, 275] on button "Next" at bounding box center [607, 278] width 83 height 34
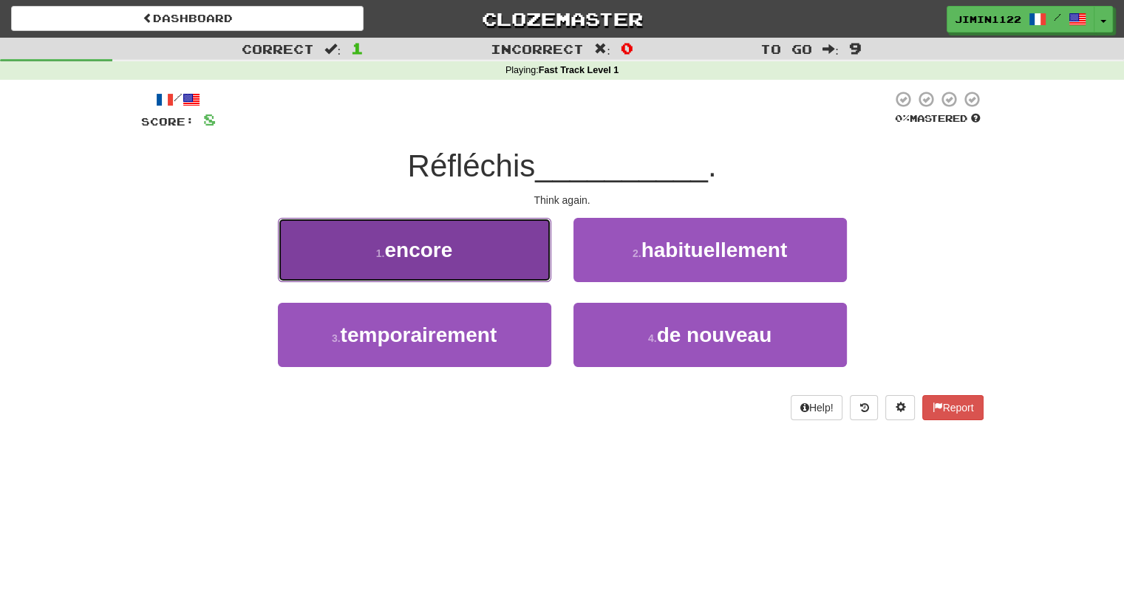
click at [535, 268] on button "1 . encore" at bounding box center [414, 250] width 273 height 64
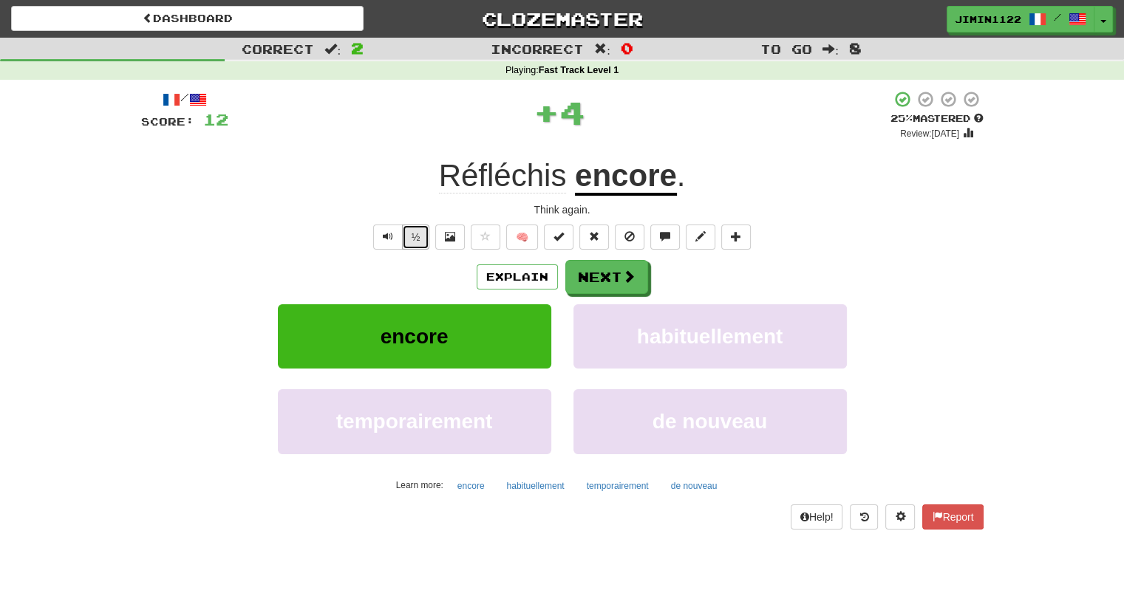
click at [423, 225] on button "½" at bounding box center [416, 237] width 28 height 25
click at [624, 273] on span at bounding box center [629, 276] width 13 height 13
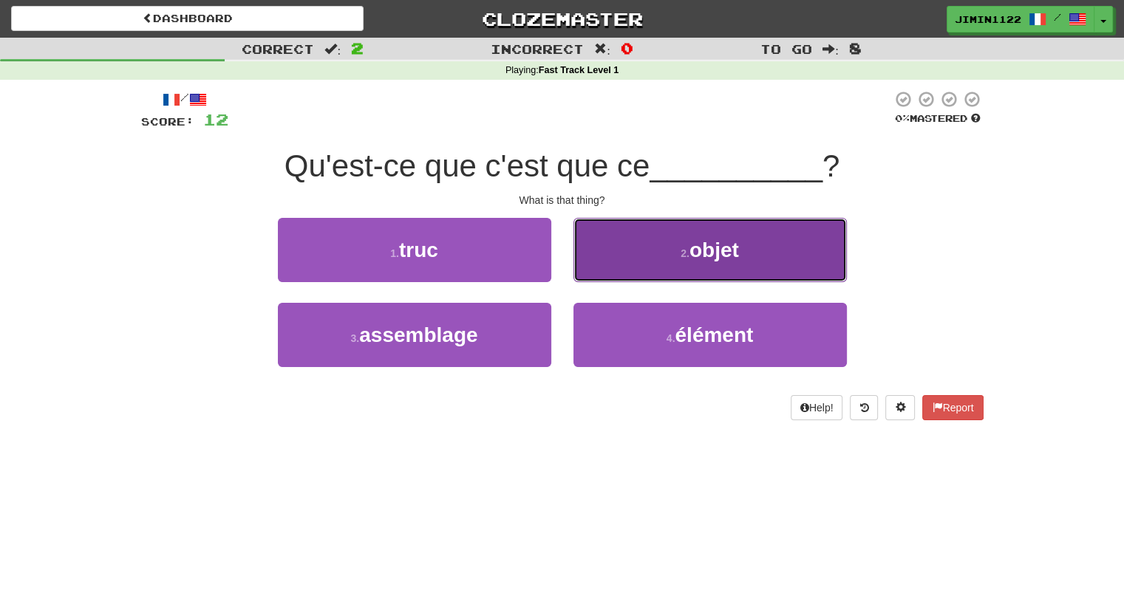
click at [630, 266] on button "2 . objet" at bounding box center [709, 250] width 273 height 64
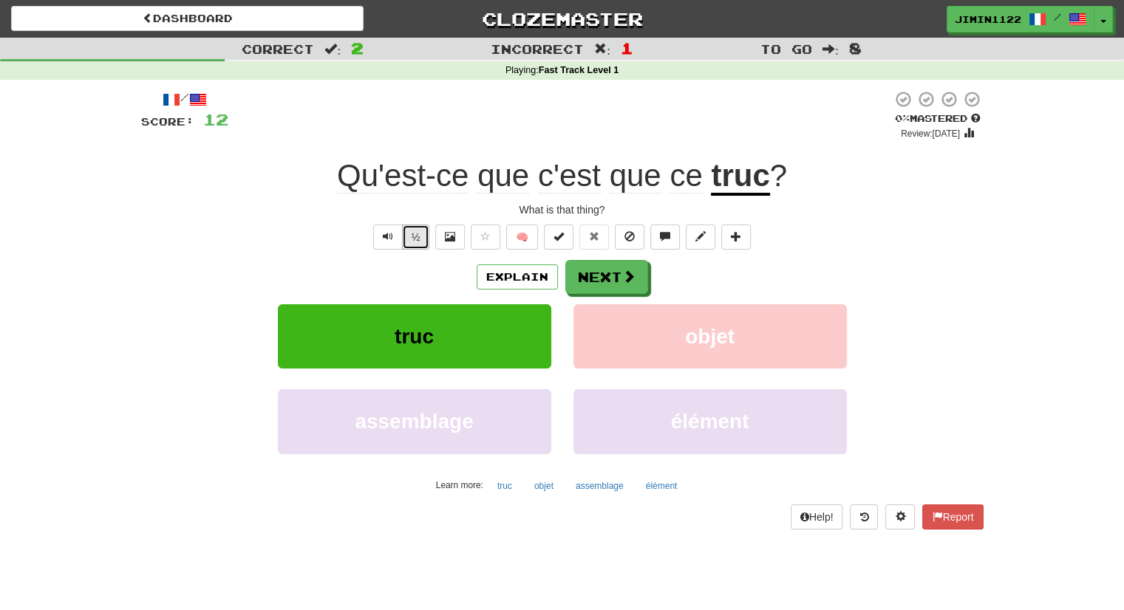
click at [429, 233] on button "½" at bounding box center [416, 237] width 28 height 25
click at [429, 234] on button "½" at bounding box center [416, 237] width 28 height 25
click at [429, 235] on div "½ 🧠" at bounding box center [562, 237] width 842 height 25
click at [423, 235] on button "½" at bounding box center [416, 237] width 28 height 25
click at [511, 281] on button "Explain" at bounding box center [517, 277] width 81 height 25
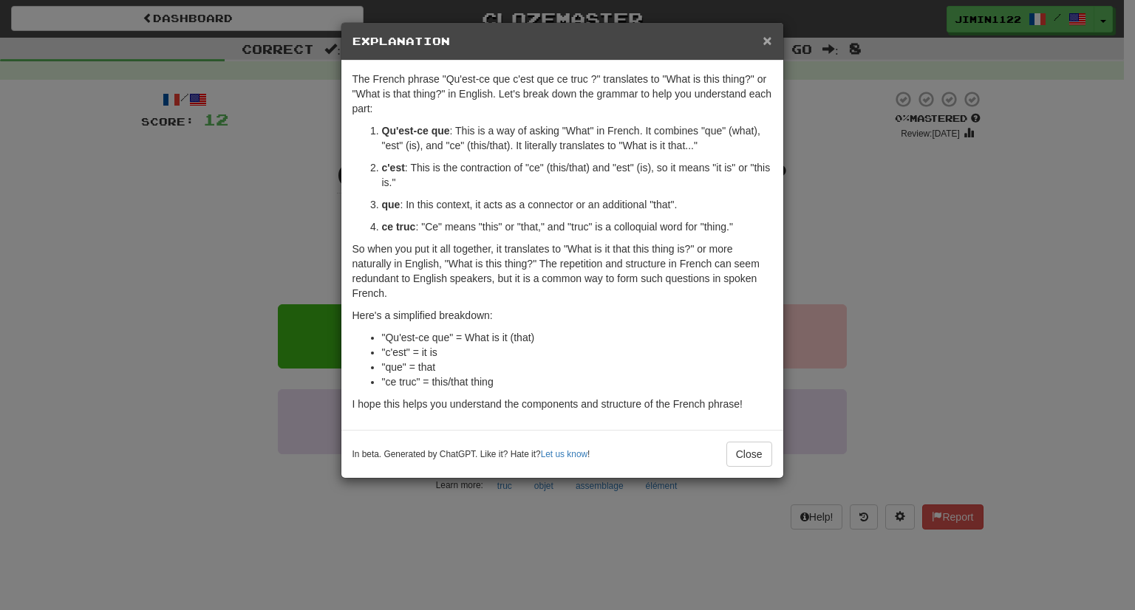
click at [765, 41] on span "×" at bounding box center [767, 40] width 9 height 17
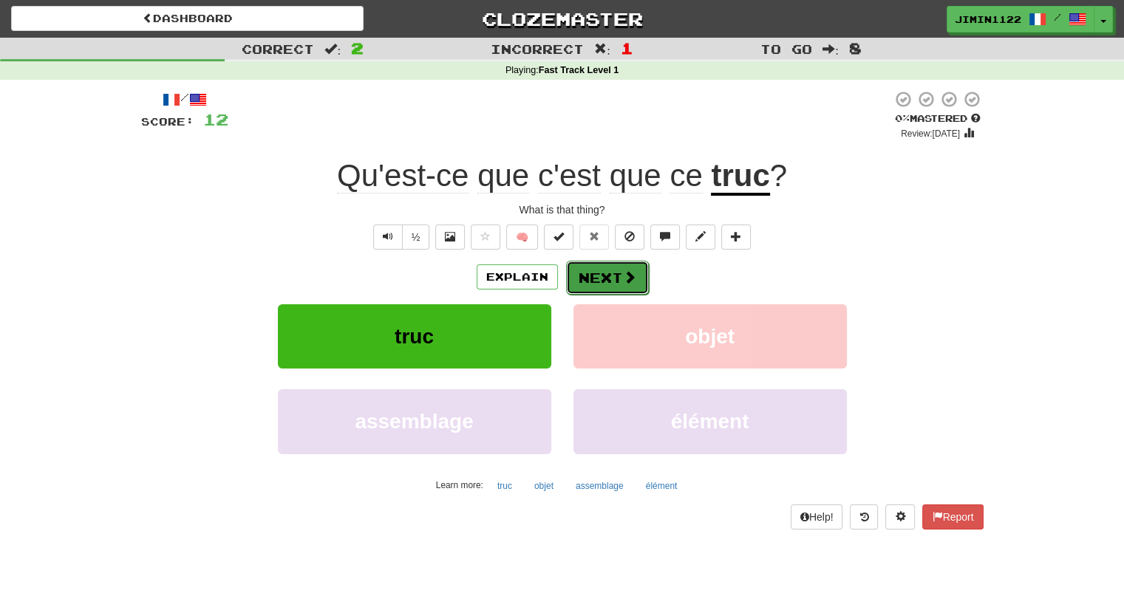
click at [640, 288] on button "Next" at bounding box center [607, 278] width 83 height 34
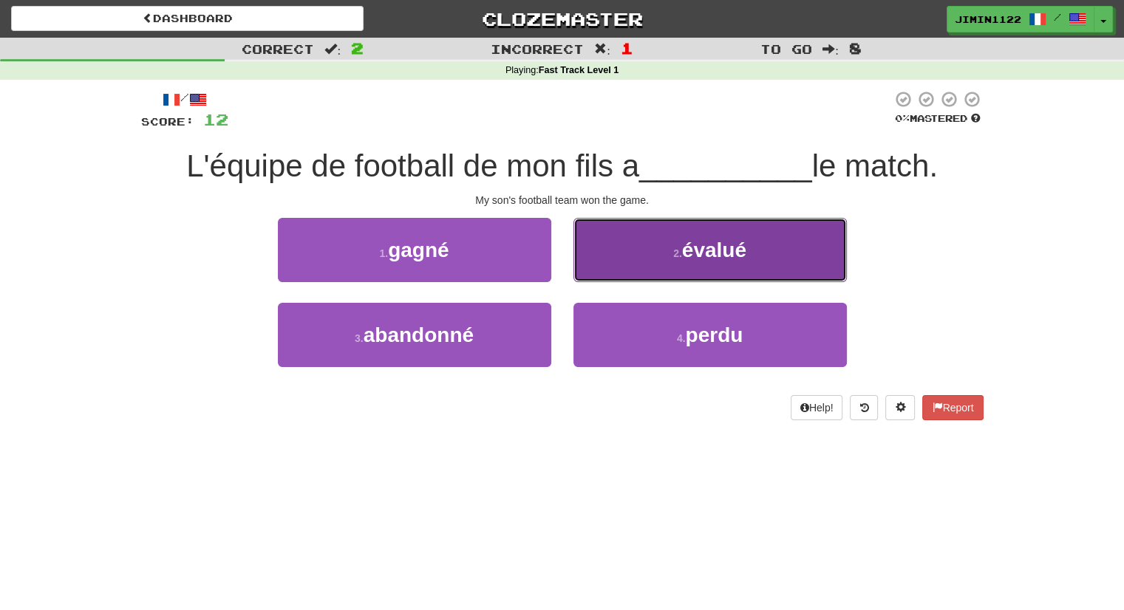
click at [604, 273] on button "2 . évalué" at bounding box center [709, 250] width 273 height 64
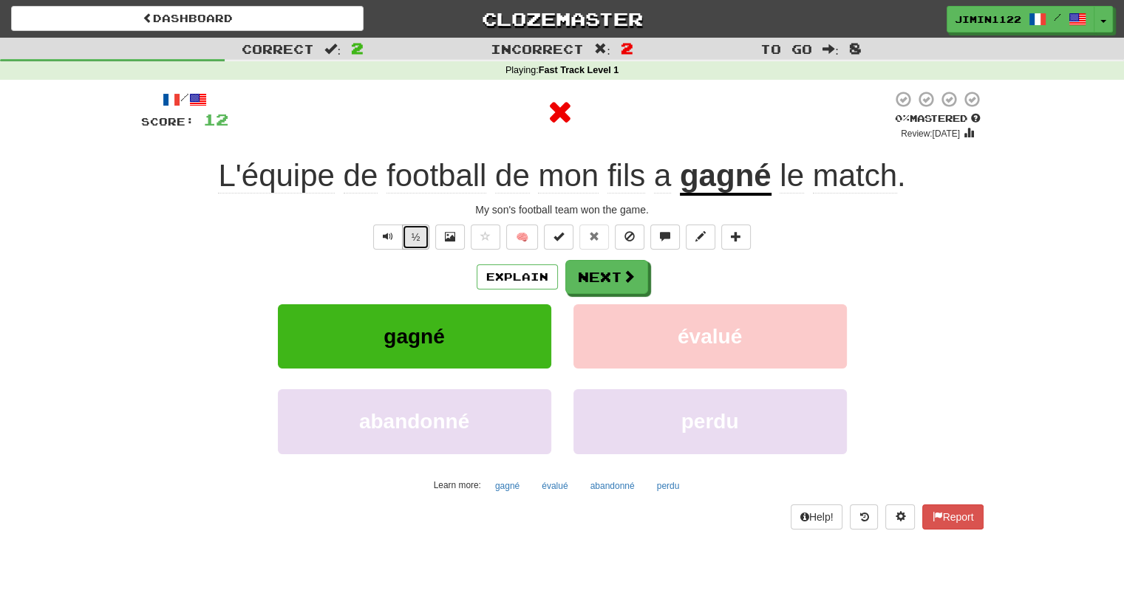
click at [423, 231] on button "½" at bounding box center [416, 237] width 28 height 25
click at [493, 267] on button "Explain" at bounding box center [517, 277] width 81 height 25
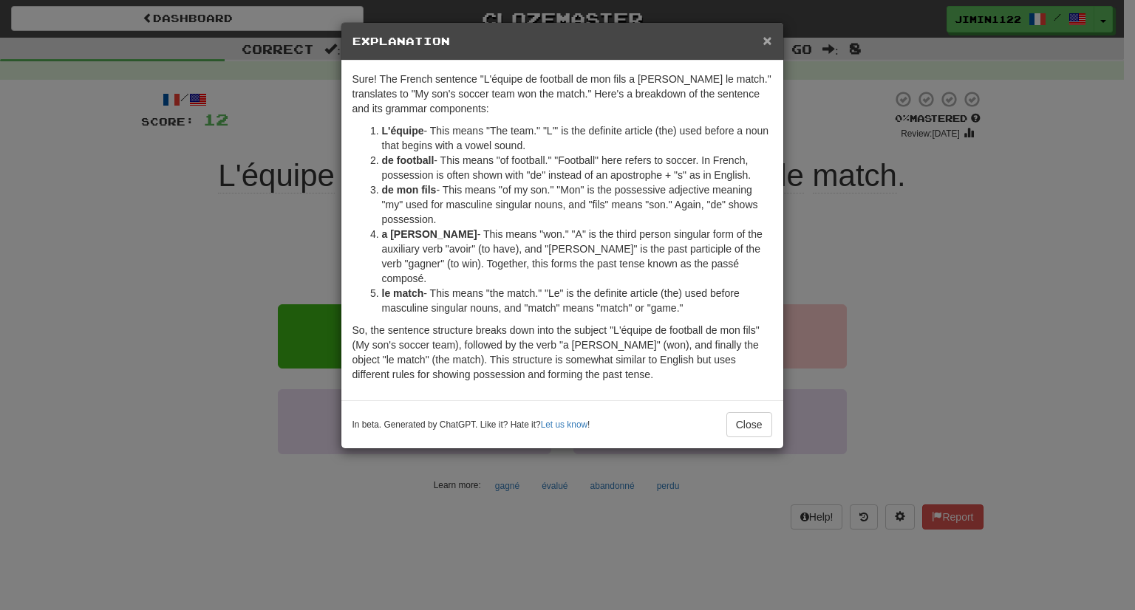
click at [766, 42] on span "×" at bounding box center [767, 40] width 9 height 17
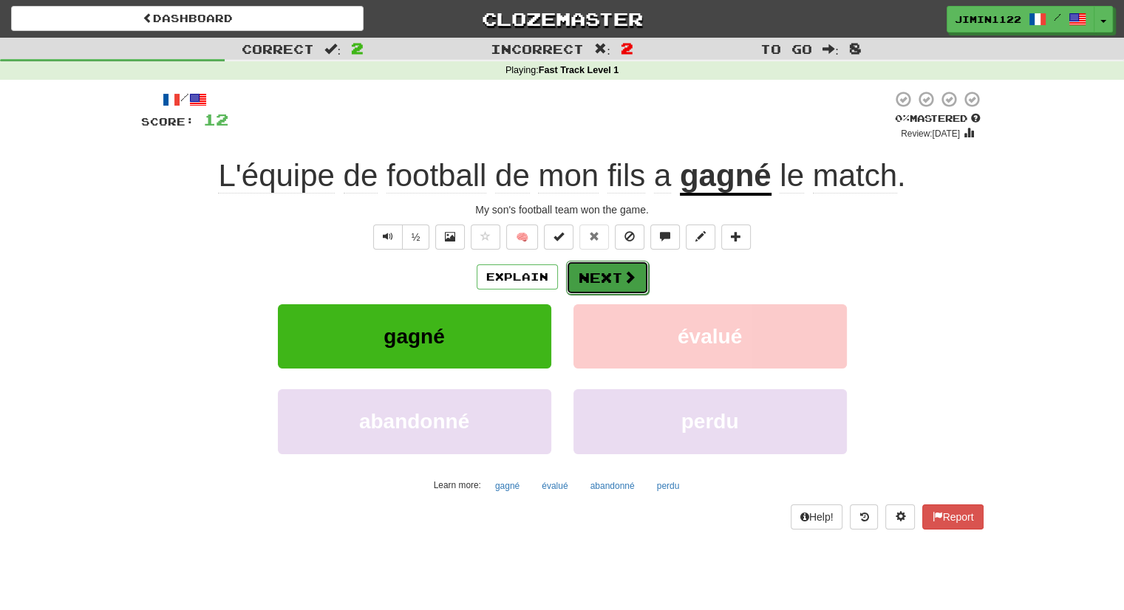
click at [604, 268] on button "Next" at bounding box center [607, 278] width 83 height 34
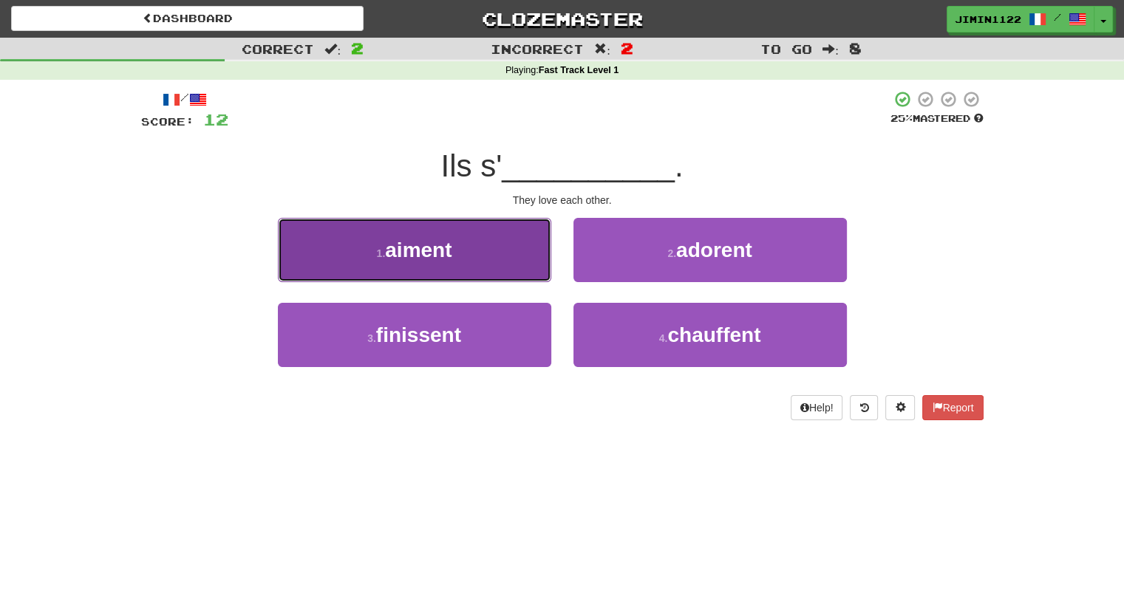
click at [525, 249] on button "1 . aiment" at bounding box center [414, 250] width 273 height 64
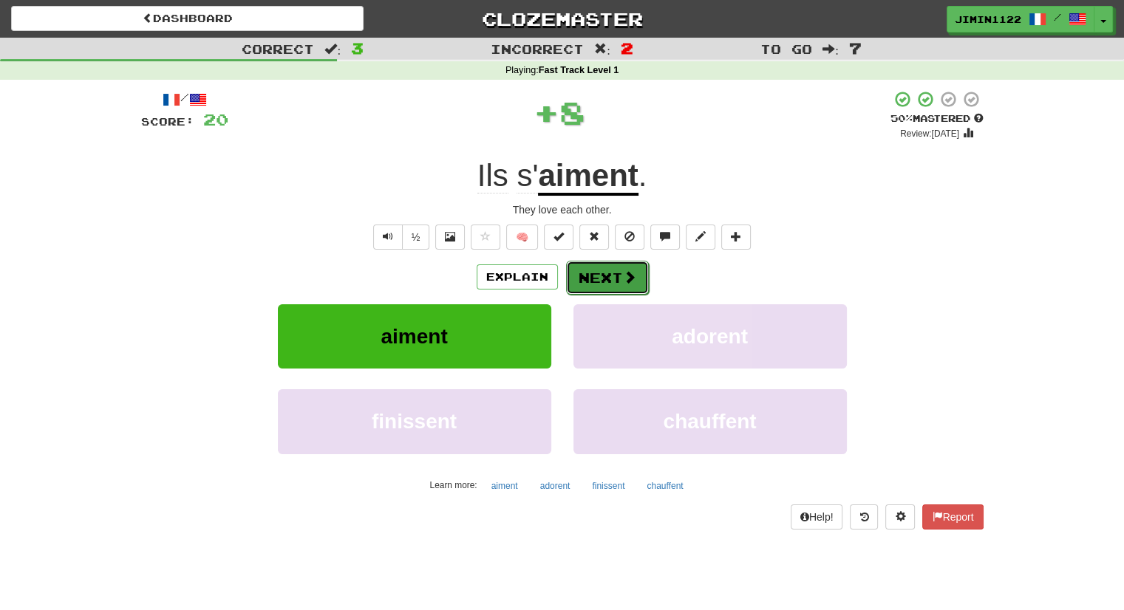
click at [599, 279] on button "Next" at bounding box center [607, 278] width 83 height 34
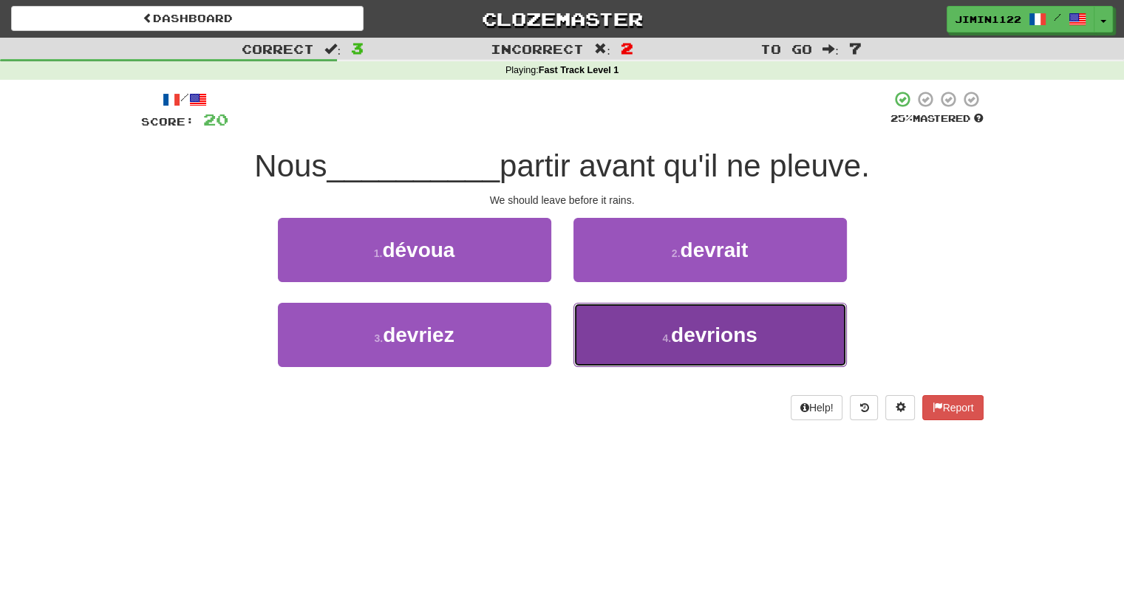
click at [643, 323] on button "4 . devrions" at bounding box center [709, 335] width 273 height 64
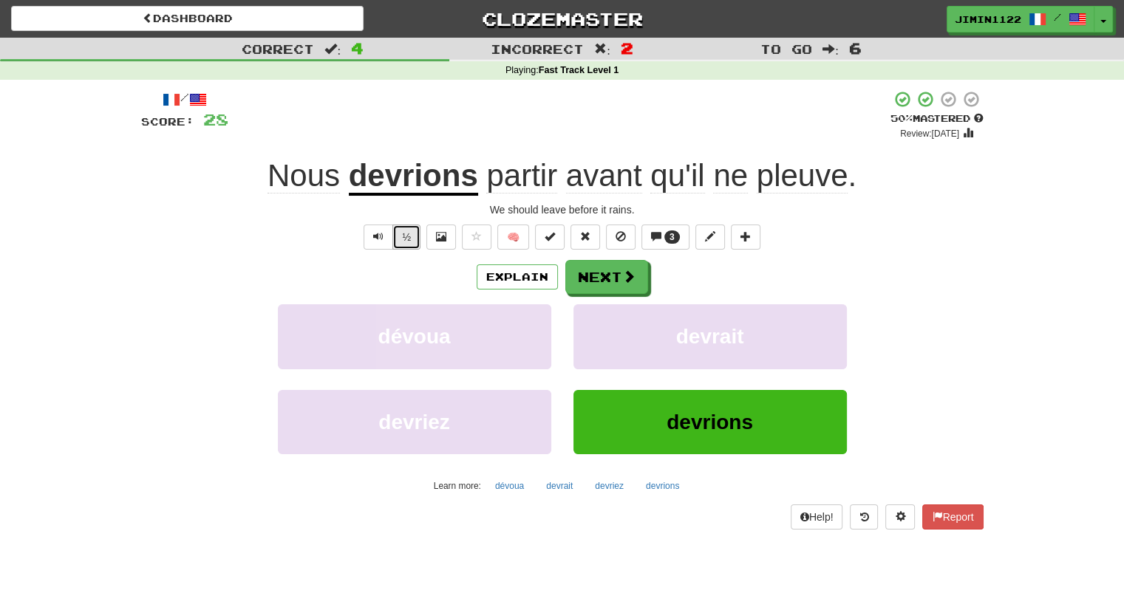
click at [416, 236] on button "½" at bounding box center [406, 237] width 28 height 25
click at [411, 232] on button "½" at bounding box center [406, 237] width 28 height 25
click at [580, 273] on button "Next" at bounding box center [607, 278] width 83 height 34
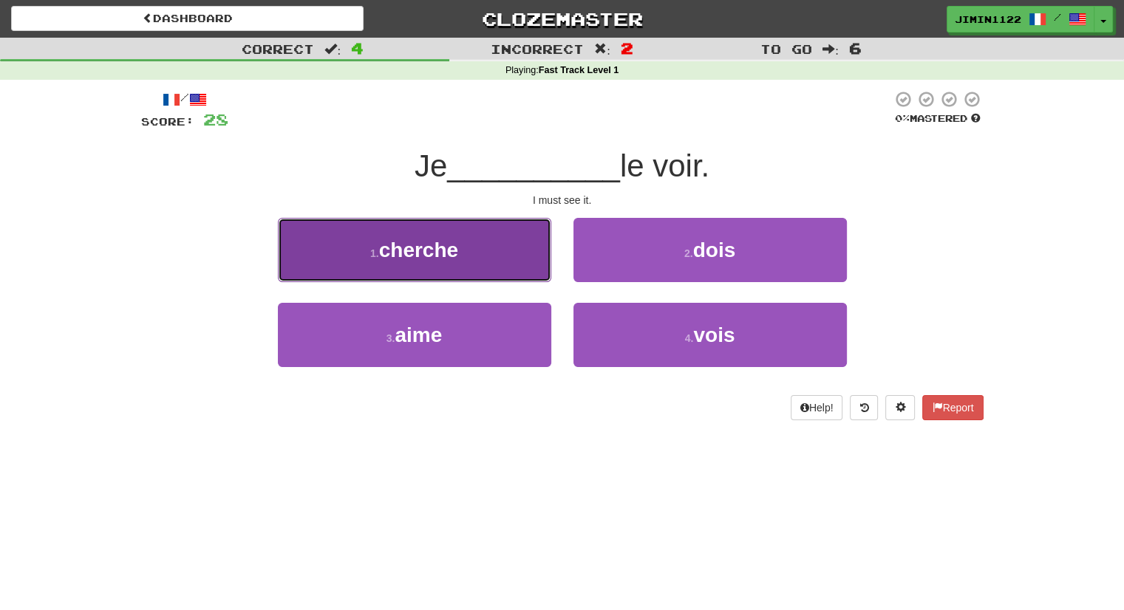
click at [497, 276] on button "1 . cherche" at bounding box center [414, 250] width 273 height 64
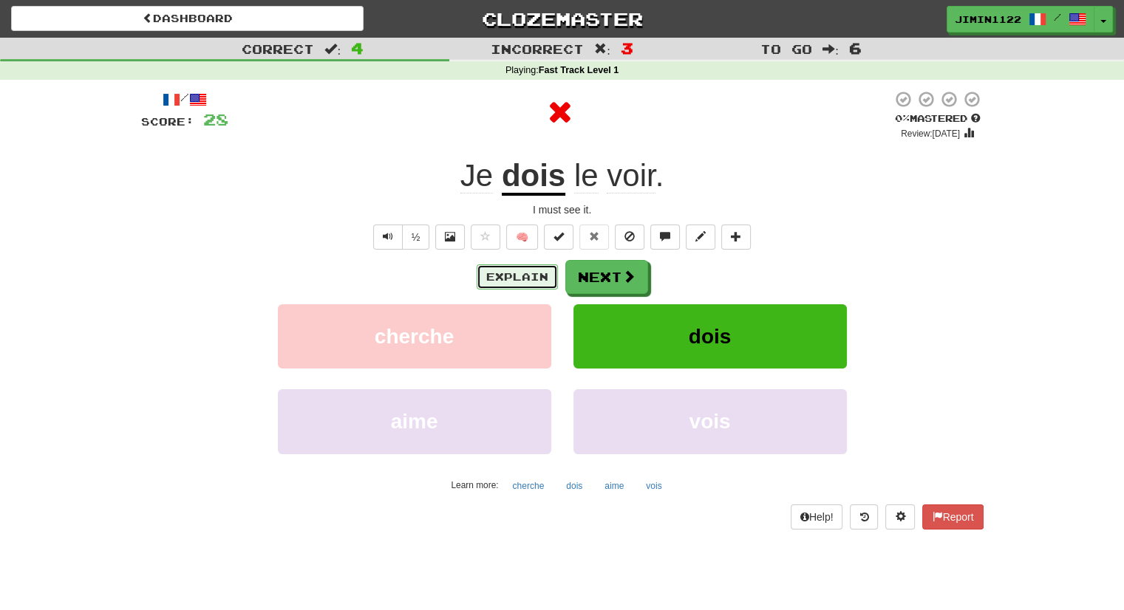
click at [532, 273] on button "Explain" at bounding box center [517, 277] width 81 height 25
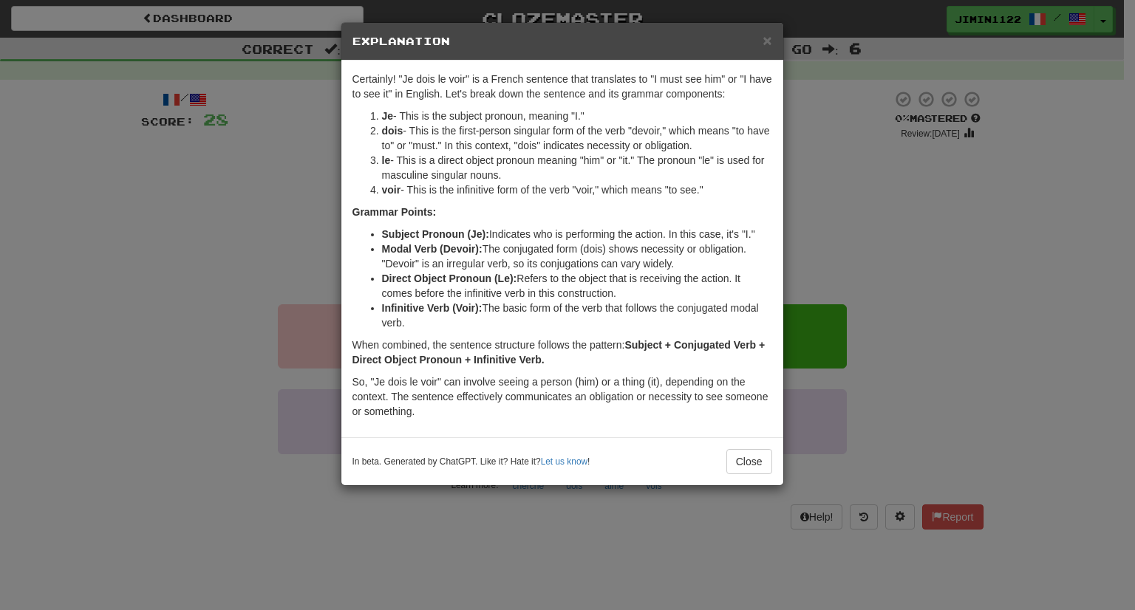
click at [760, 43] on h5 "Explanation" at bounding box center [563, 41] width 420 height 15
click at [766, 36] on span "×" at bounding box center [767, 40] width 9 height 17
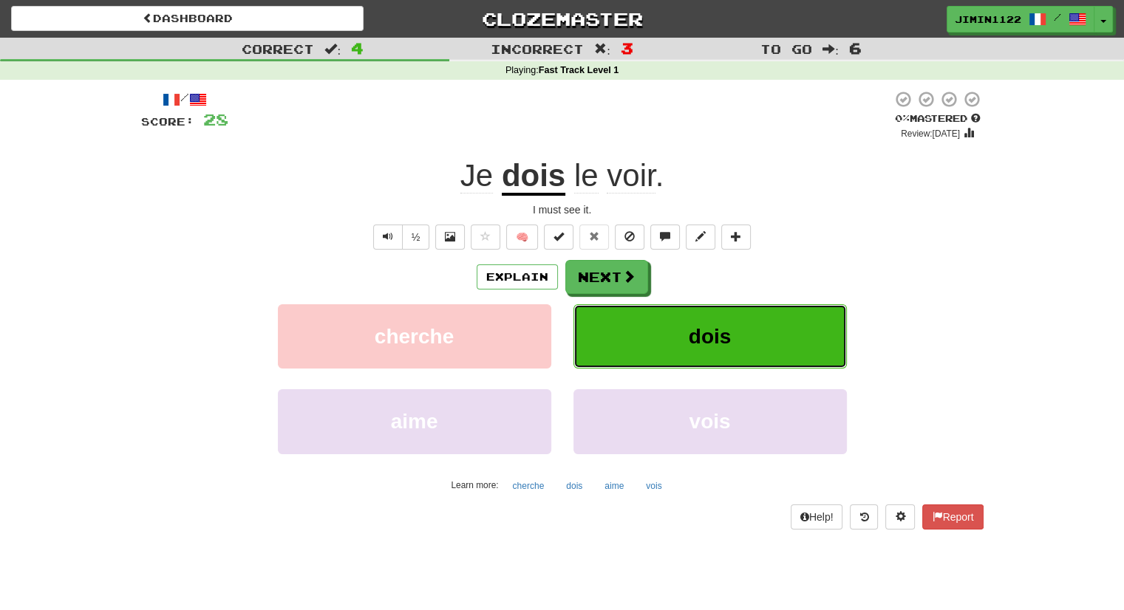
click at [742, 305] on button "dois" at bounding box center [709, 336] width 273 height 64
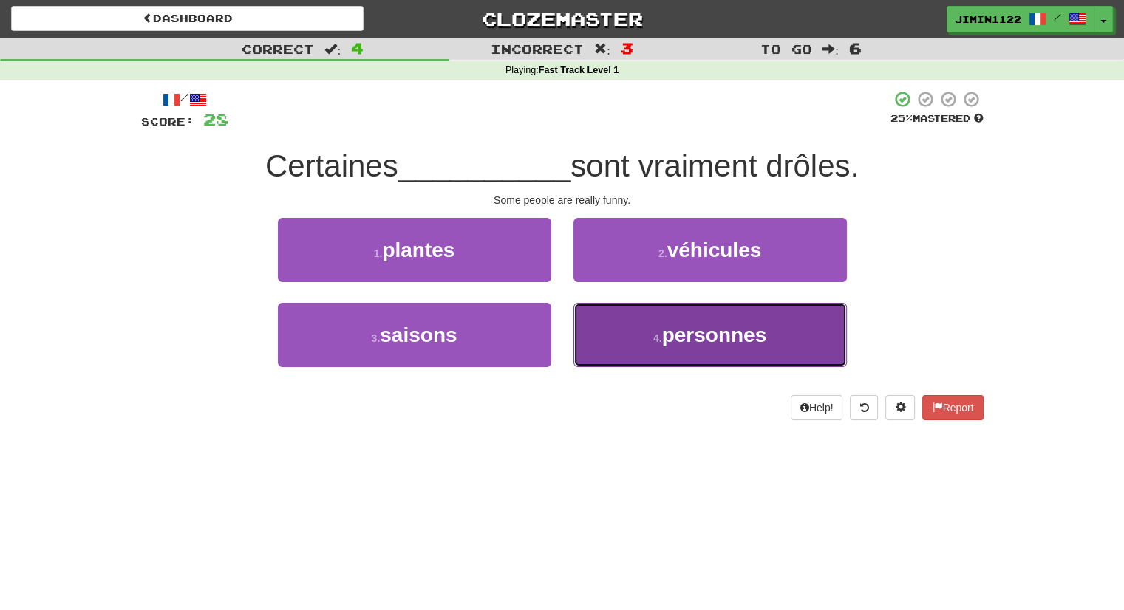
click at [683, 317] on button "4 . personnes" at bounding box center [709, 335] width 273 height 64
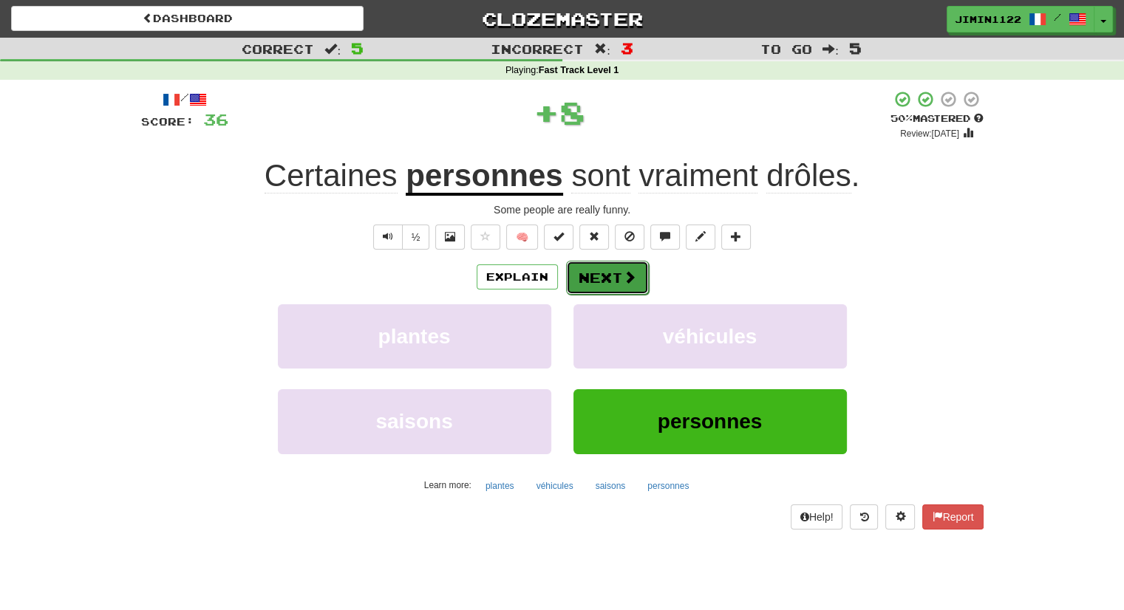
click at [616, 276] on button "Next" at bounding box center [607, 278] width 83 height 34
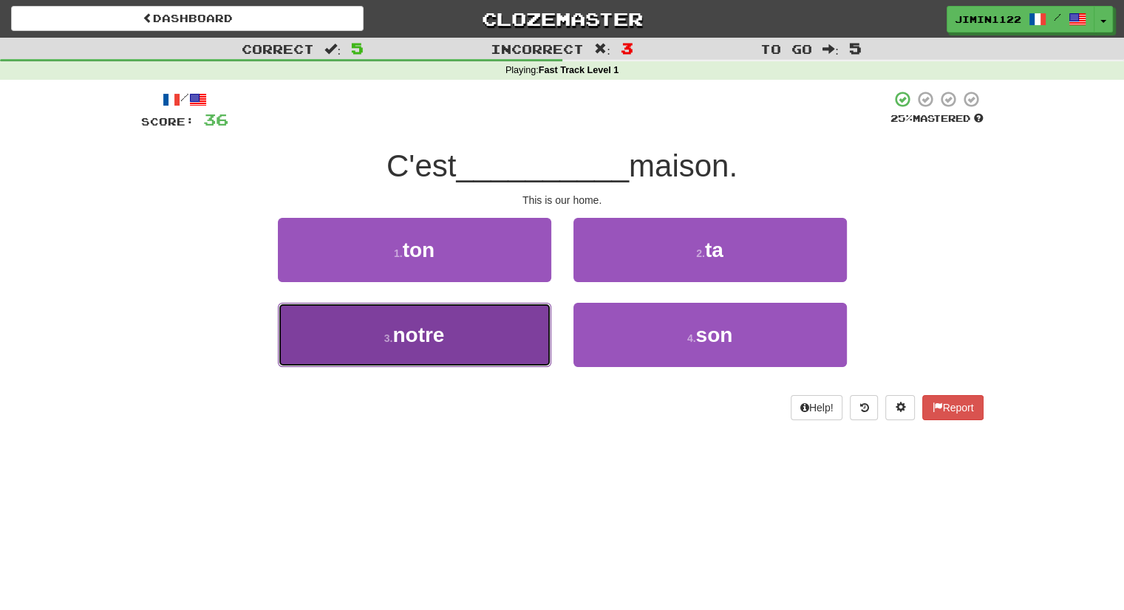
click at [534, 344] on button "3 . notre" at bounding box center [414, 335] width 273 height 64
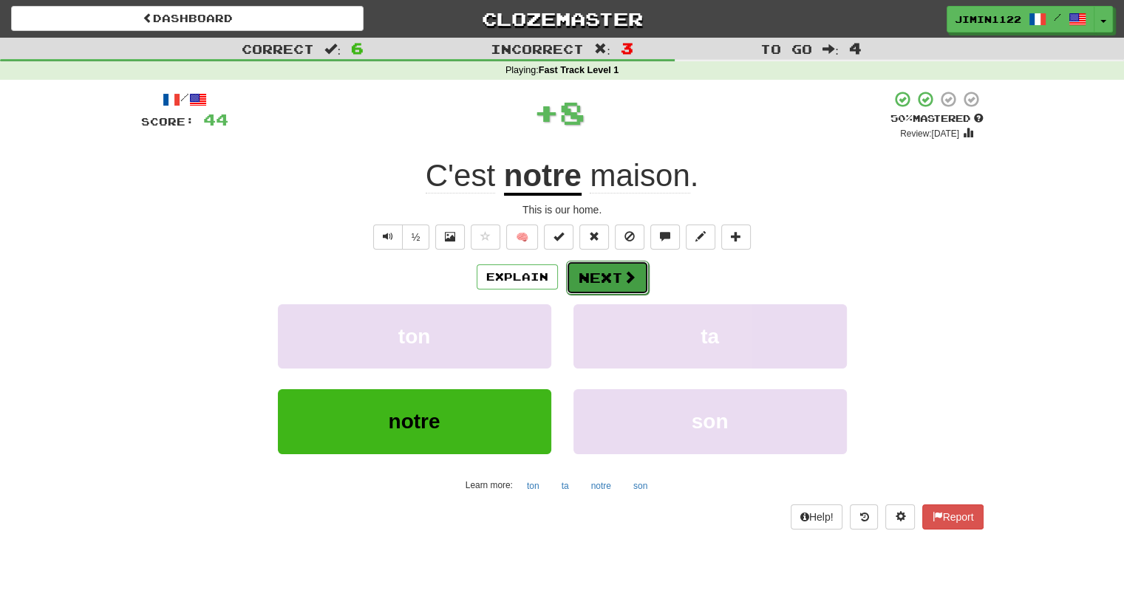
click at [602, 279] on button "Next" at bounding box center [607, 278] width 83 height 34
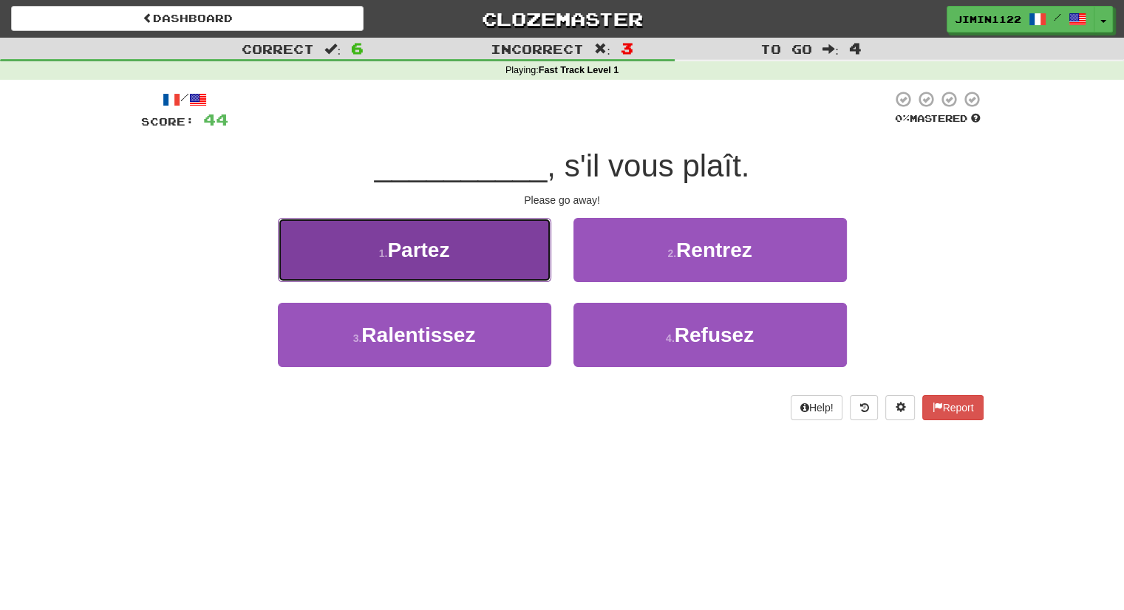
click at [516, 259] on button "1 . Partez" at bounding box center [414, 250] width 273 height 64
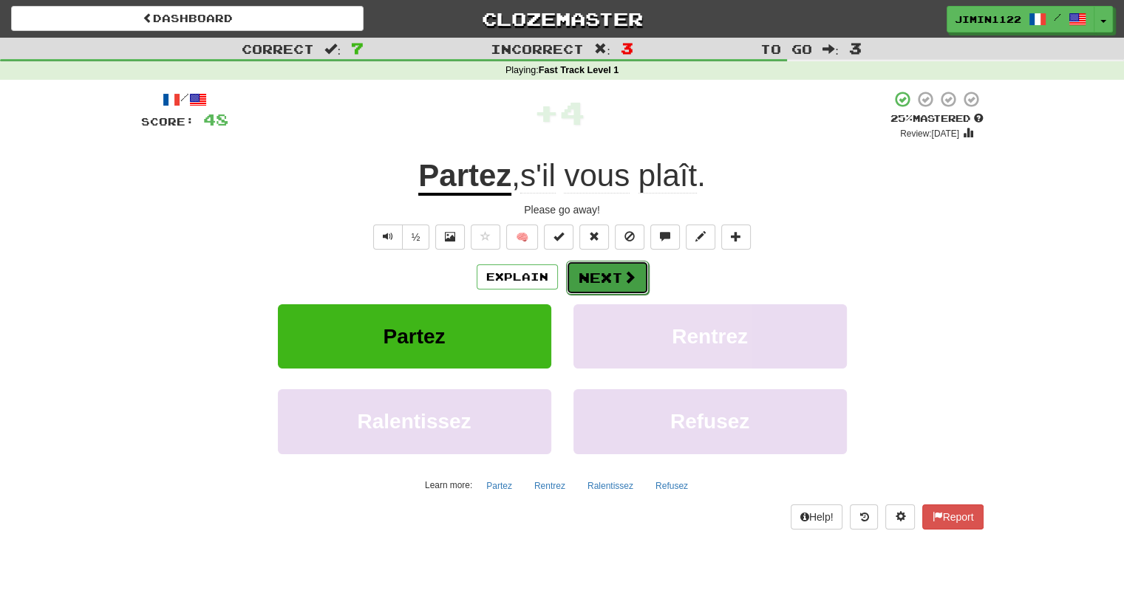
click at [612, 282] on button "Next" at bounding box center [607, 278] width 83 height 34
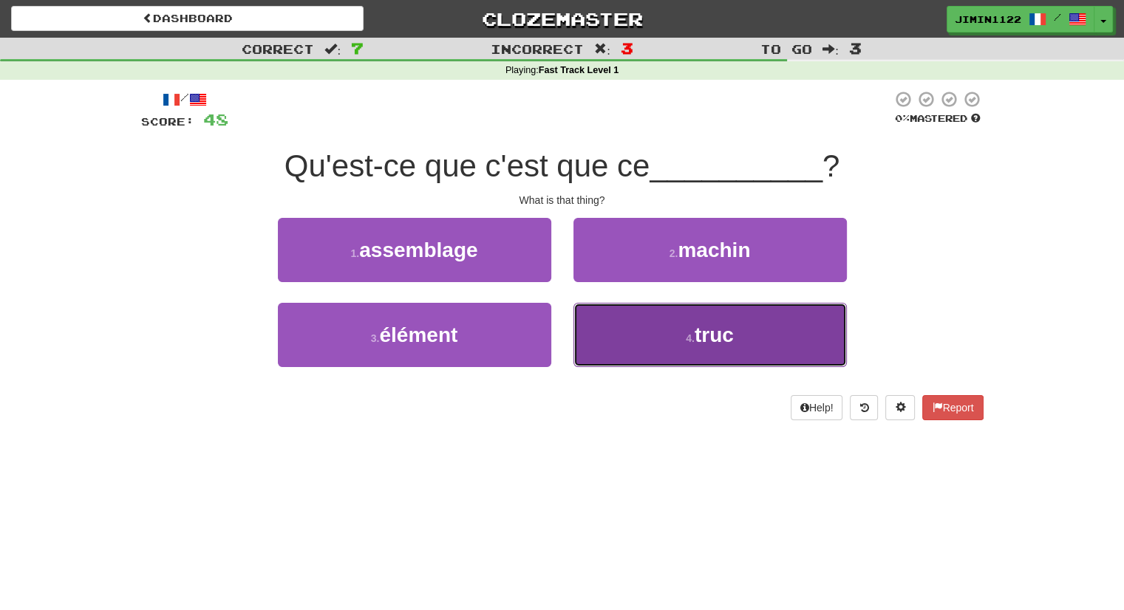
click at [681, 338] on button "4 . truc" at bounding box center [709, 335] width 273 height 64
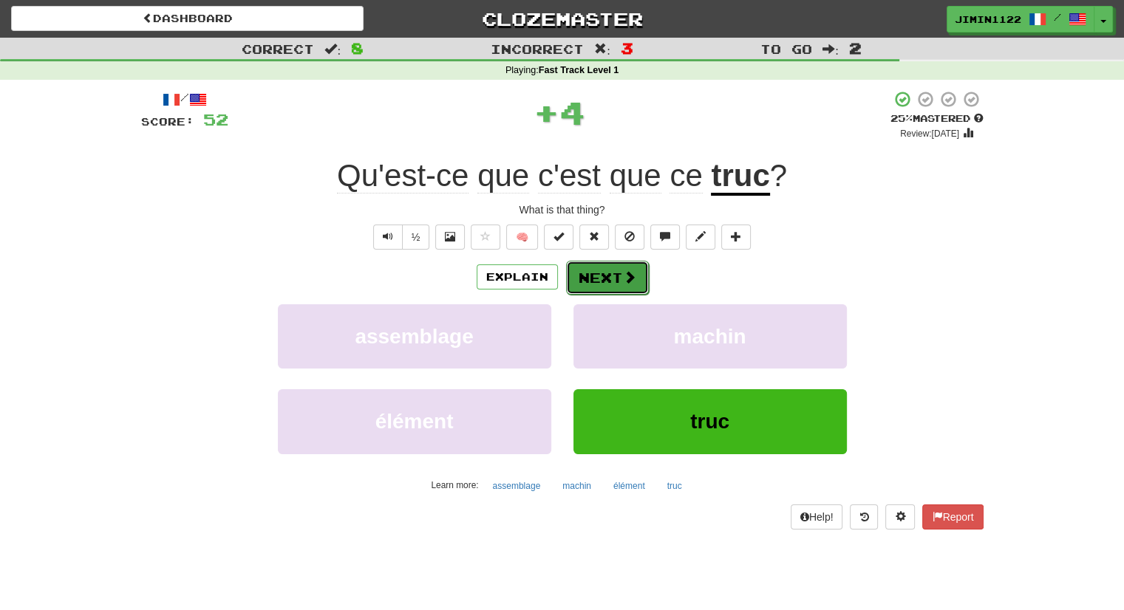
click at [631, 265] on button "Next" at bounding box center [607, 278] width 83 height 34
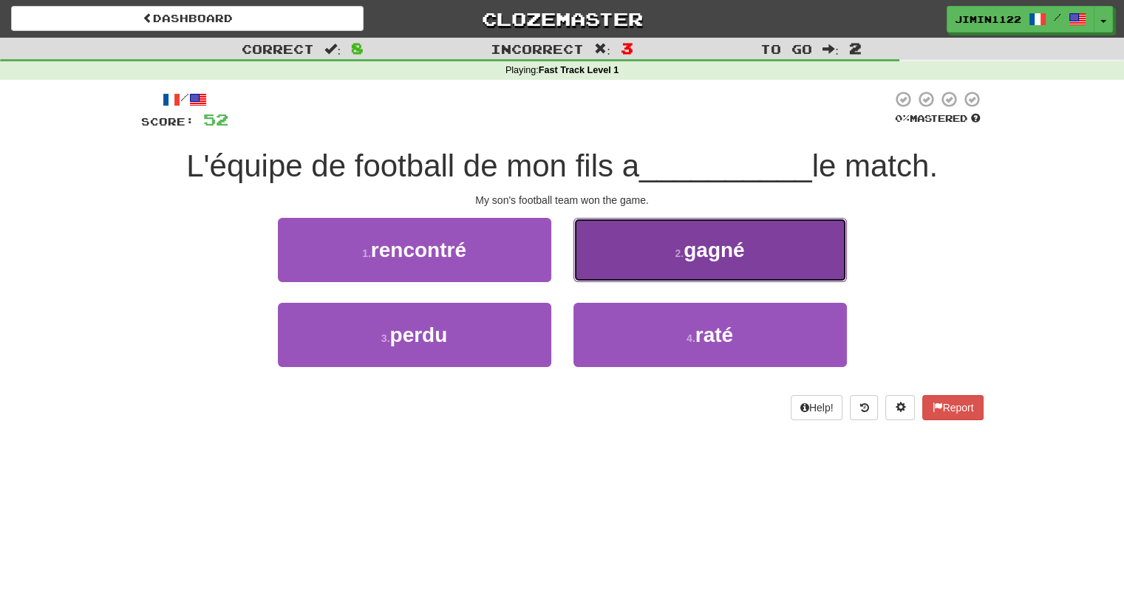
click at [630, 267] on button "2 . gagné" at bounding box center [709, 250] width 273 height 64
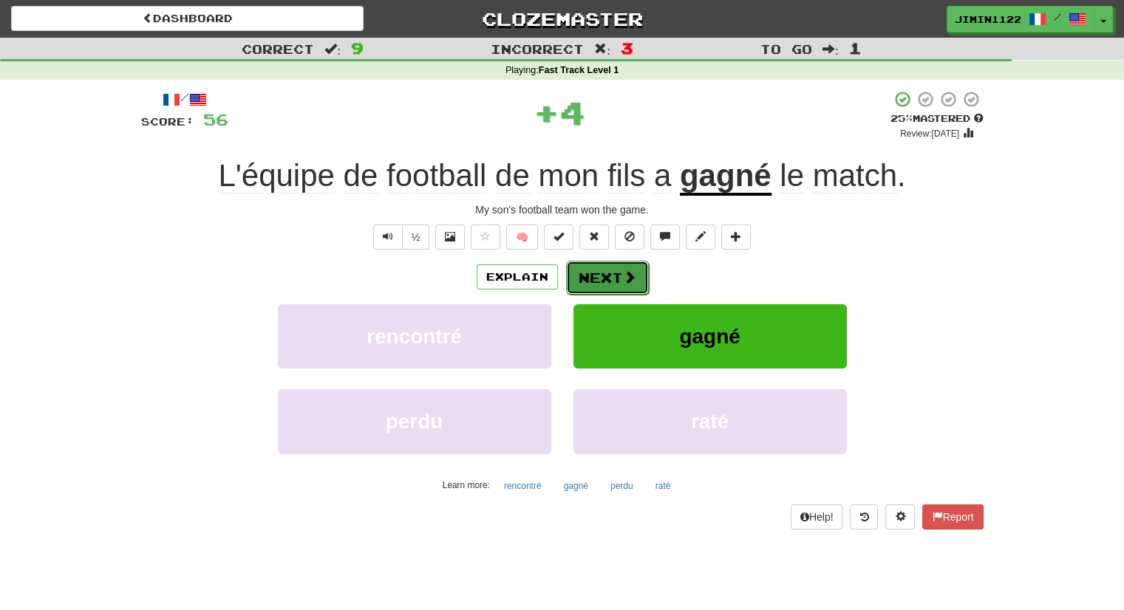
click at [619, 285] on button "Next" at bounding box center [607, 278] width 83 height 34
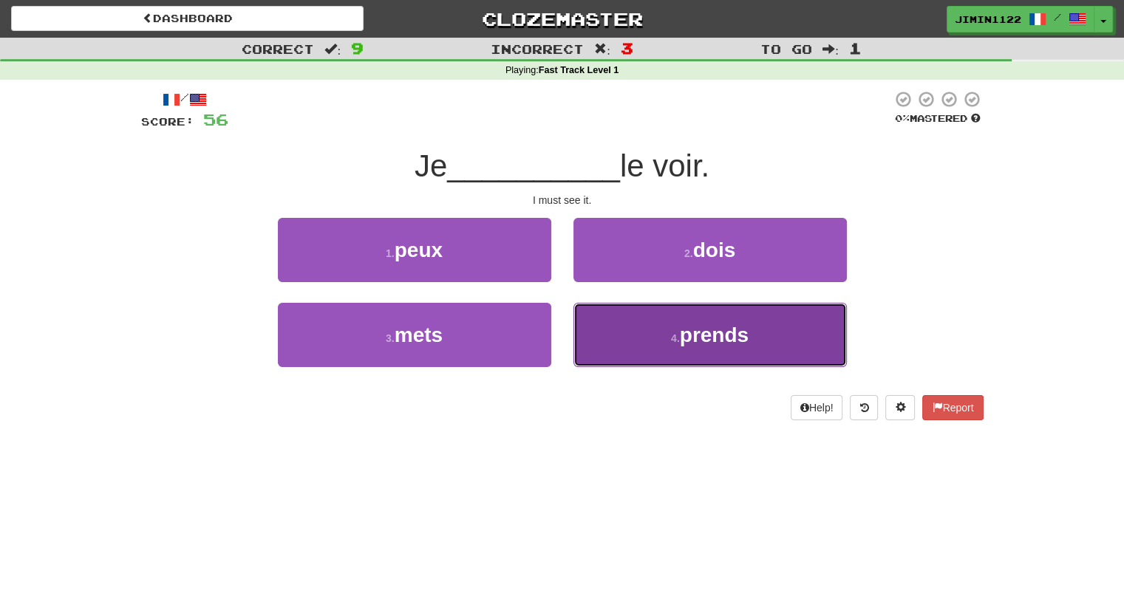
click at [606, 313] on button "4 . prends" at bounding box center [709, 335] width 273 height 64
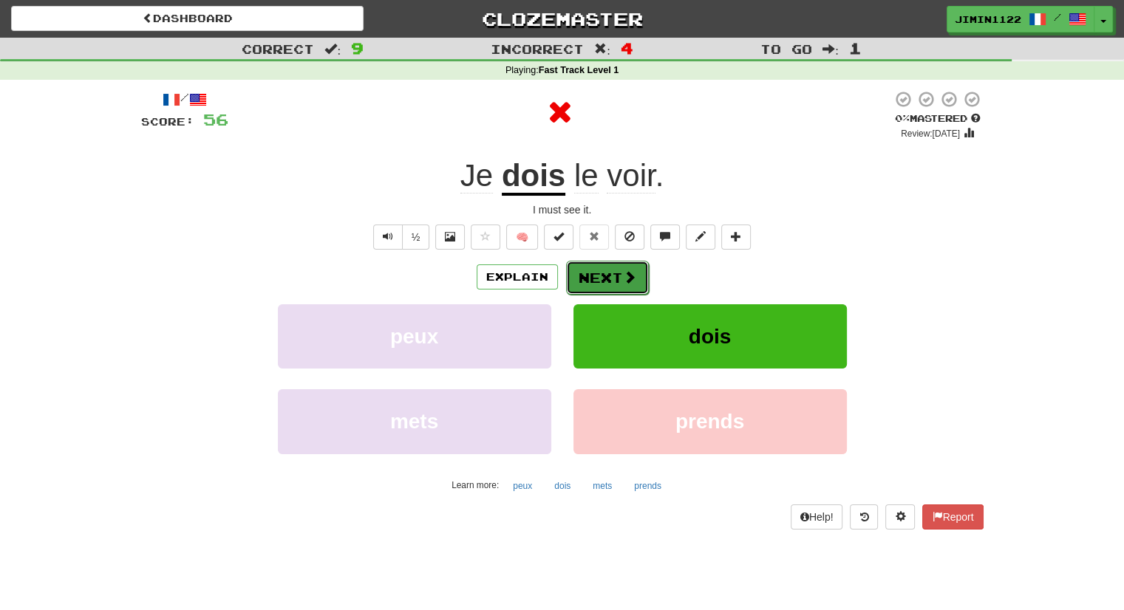
click at [606, 271] on button "Next" at bounding box center [607, 278] width 83 height 34
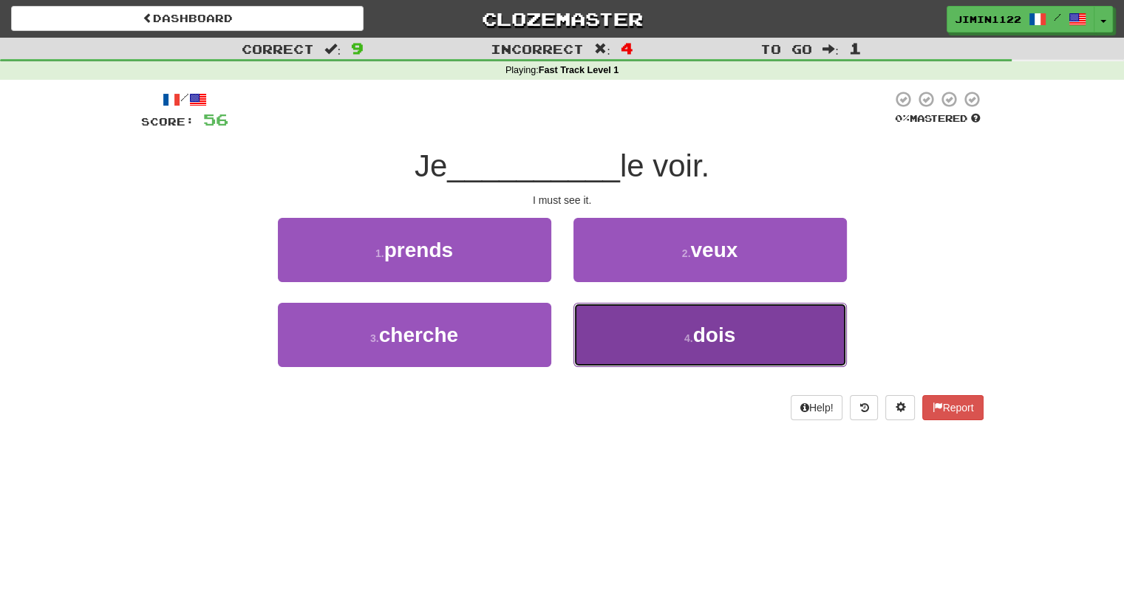
click at [656, 330] on button "4 . dois" at bounding box center [709, 335] width 273 height 64
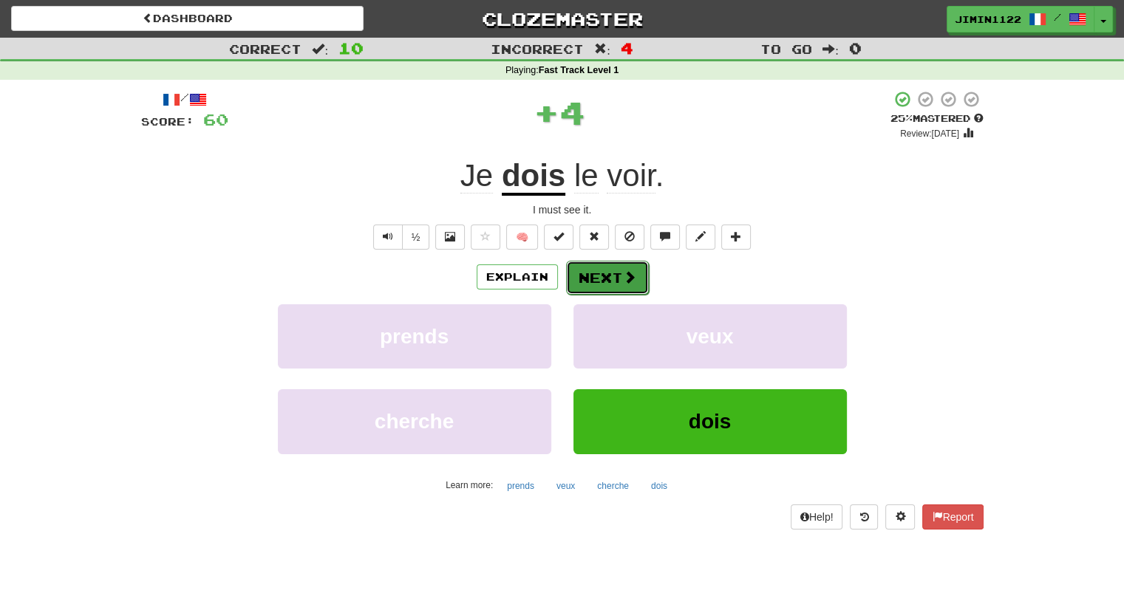
click at [605, 290] on button "Next" at bounding box center [607, 278] width 83 height 34
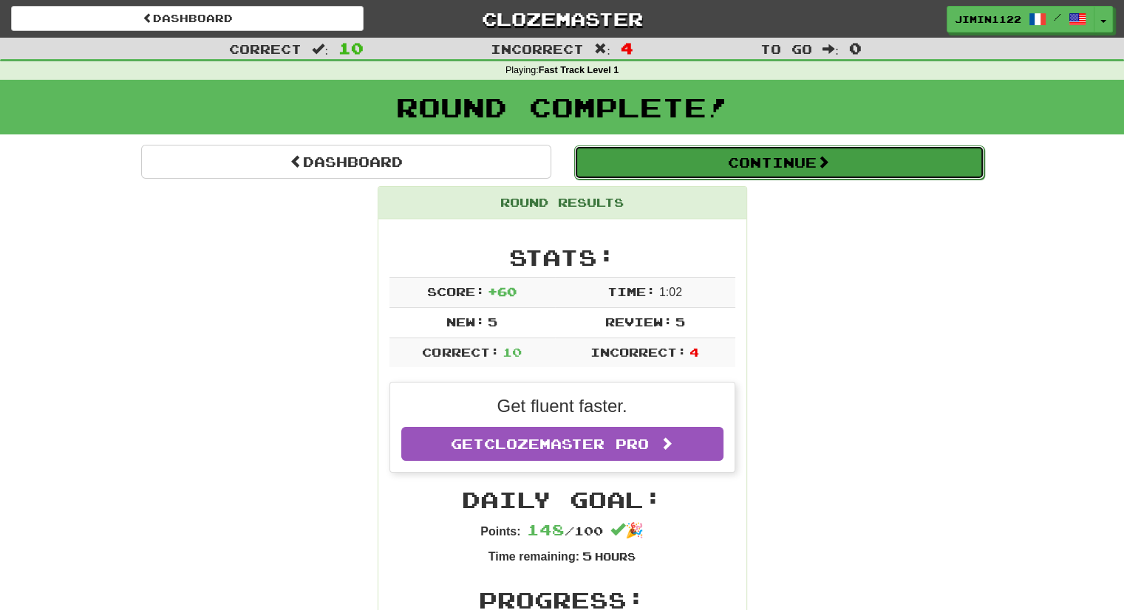
click at [701, 169] on button "Continue" at bounding box center [779, 163] width 410 height 34
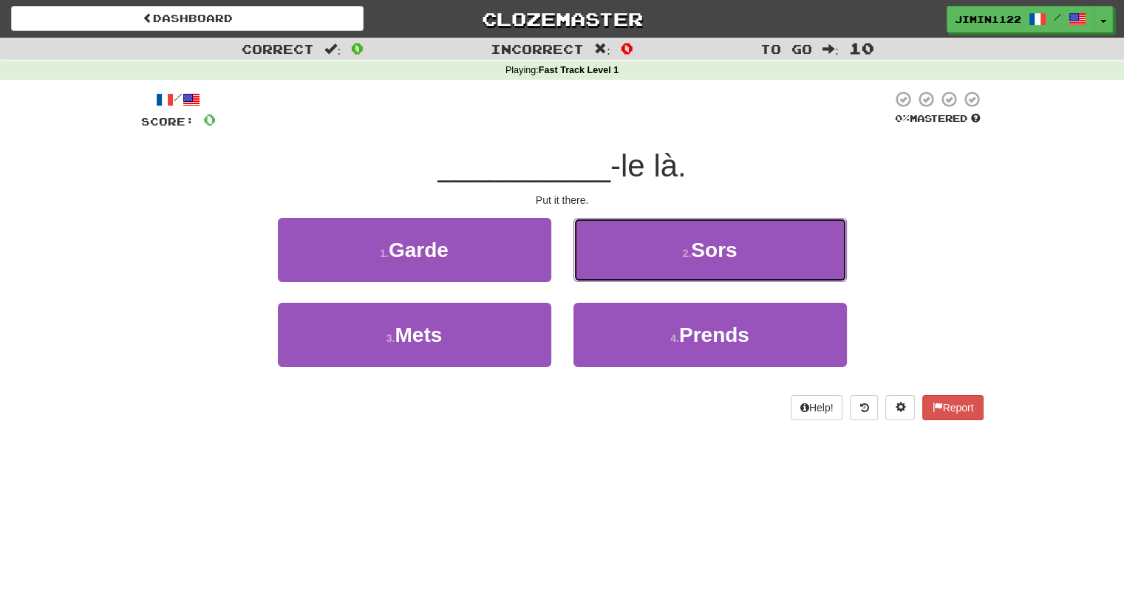
click at [672, 258] on button "2 . Sors" at bounding box center [709, 250] width 273 height 64
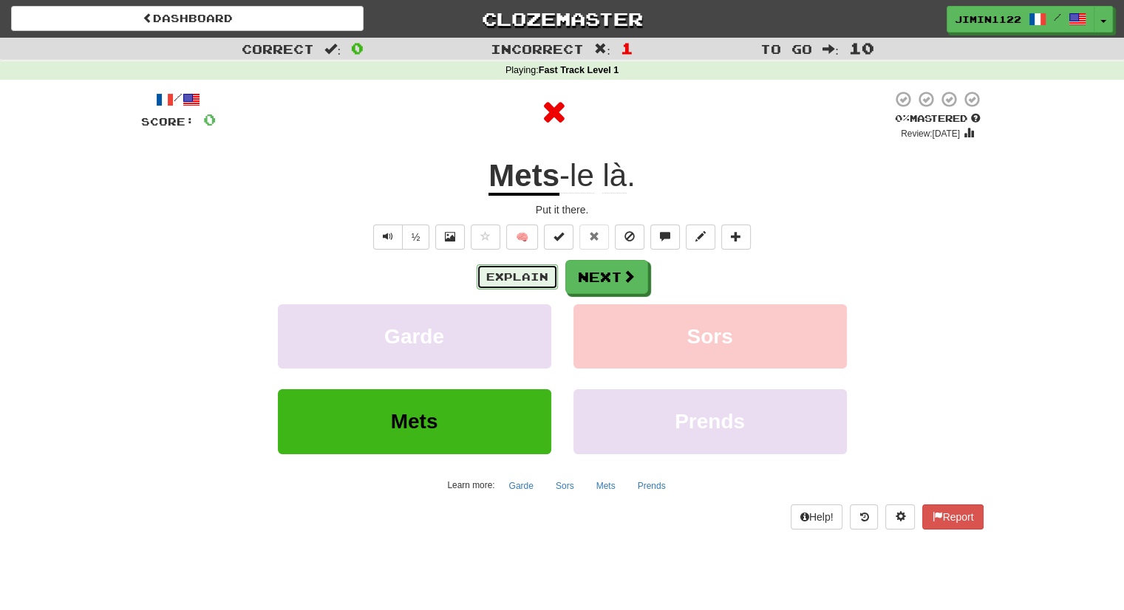
click at [517, 276] on button "Explain" at bounding box center [517, 277] width 81 height 25
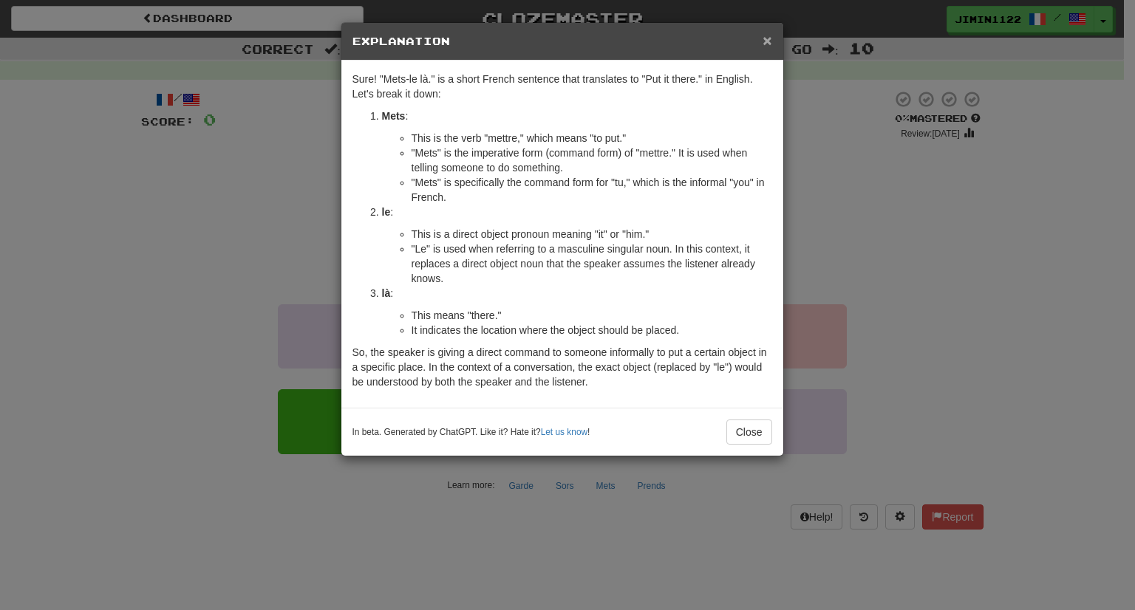
drag, startPoint x: 763, startPoint y: 41, endPoint x: 751, endPoint y: 67, distance: 28.1
click at [763, 42] on span "×" at bounding box center [767, 40] width 9 height 17
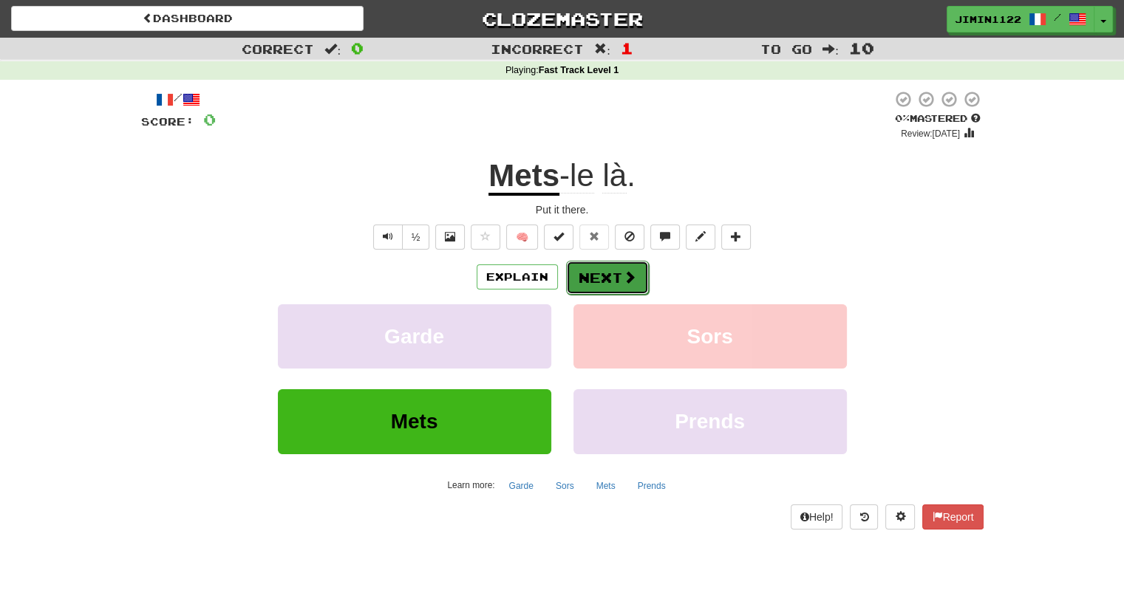
click at [643, 268] on button "Next" at bounding box center [607, 278] width 83 height 34
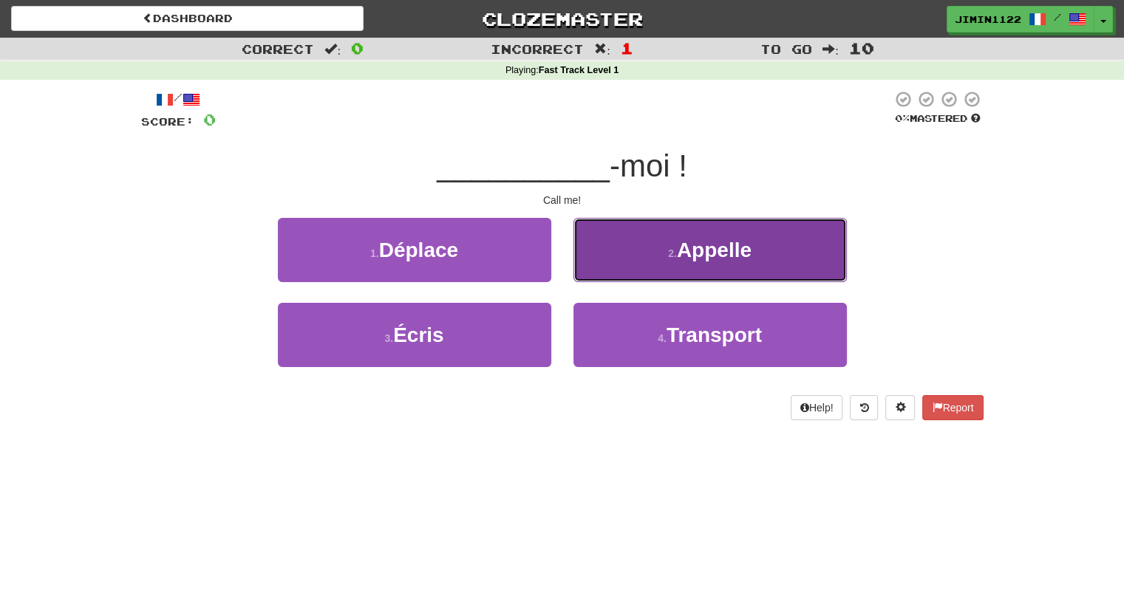
click at [686, 258] on span "Appelle" at bounding box center [714, 250] width 75 height 23
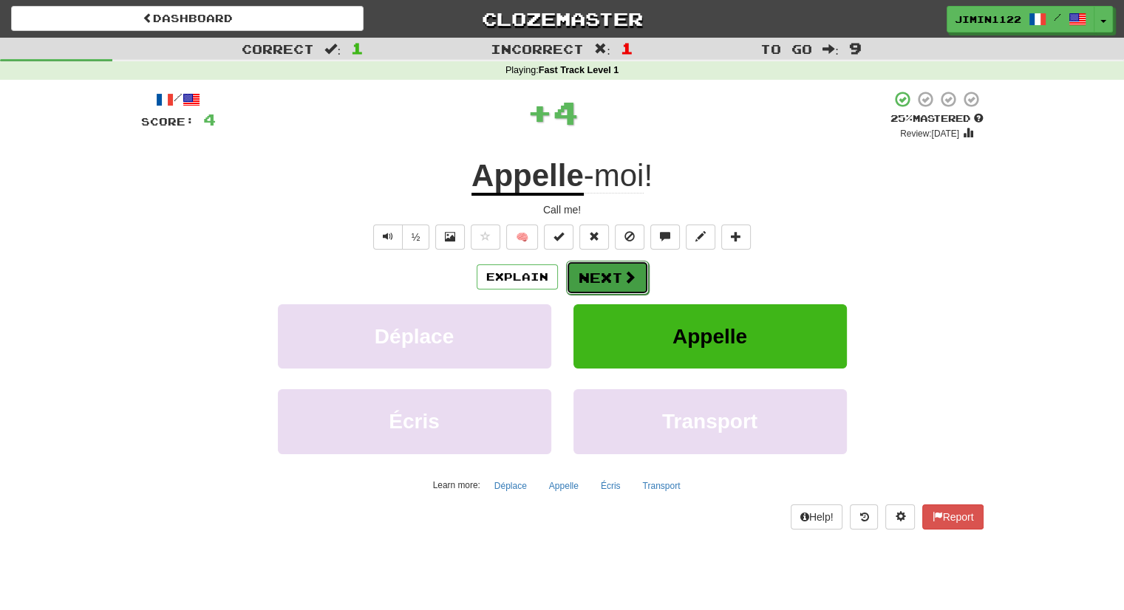
click at [630, 281] on span at bounding box center [629, 276] width 13 height 13
